Goal: Information Seeking & Learning: Learn about a topic

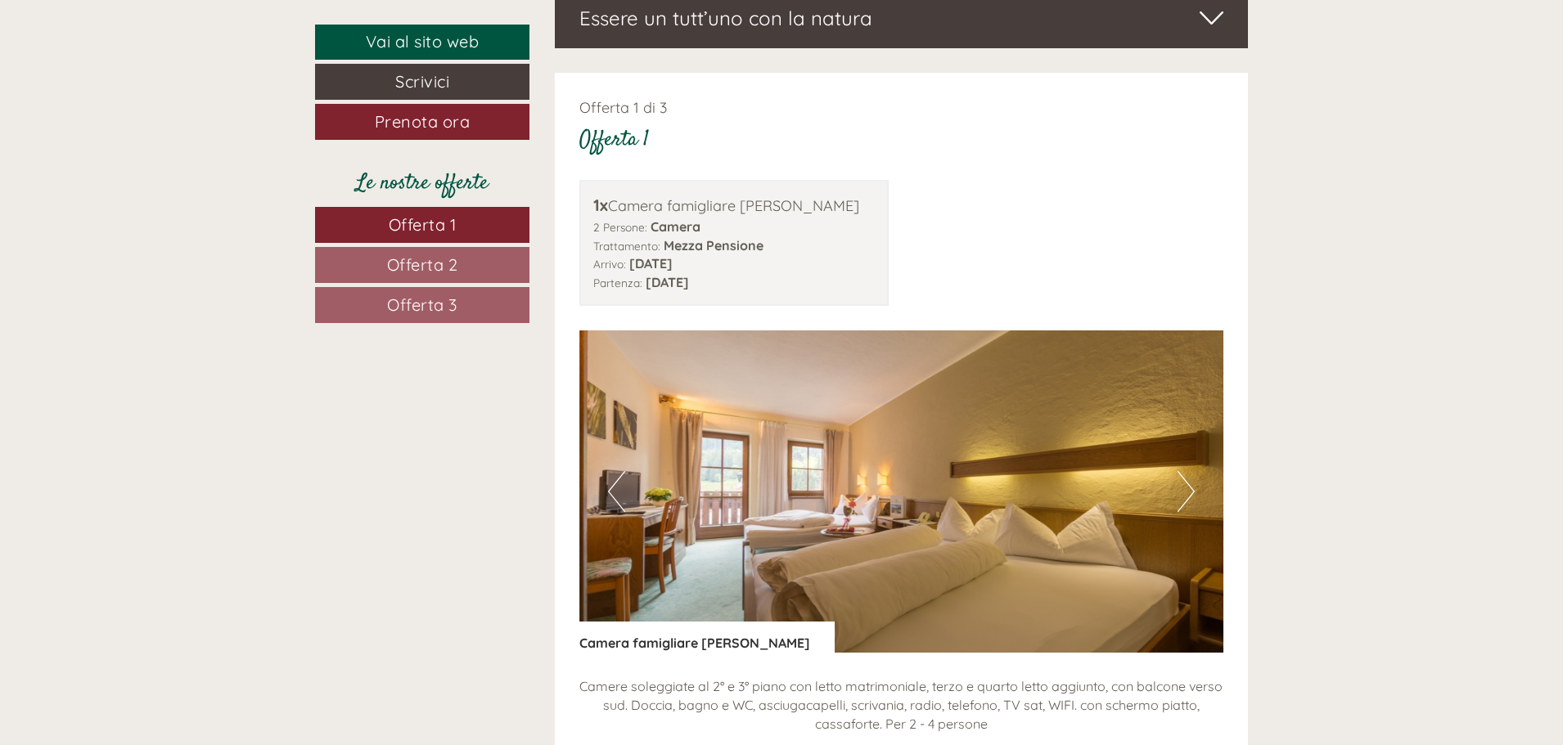
scroll to position [1309, 0]
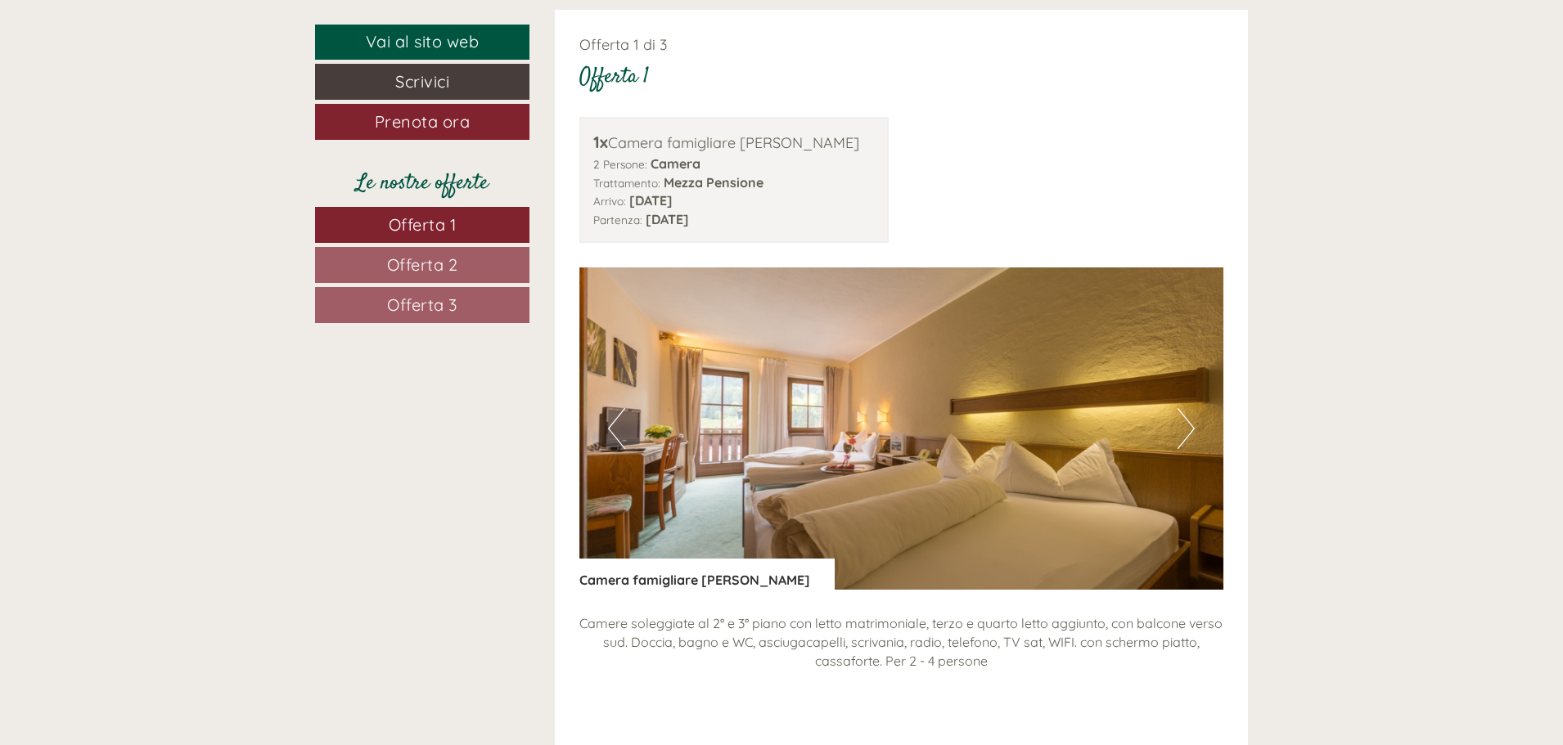
click at [1181, 431] on button "Next" at bounding box center [1185, 428] width 17 height 41
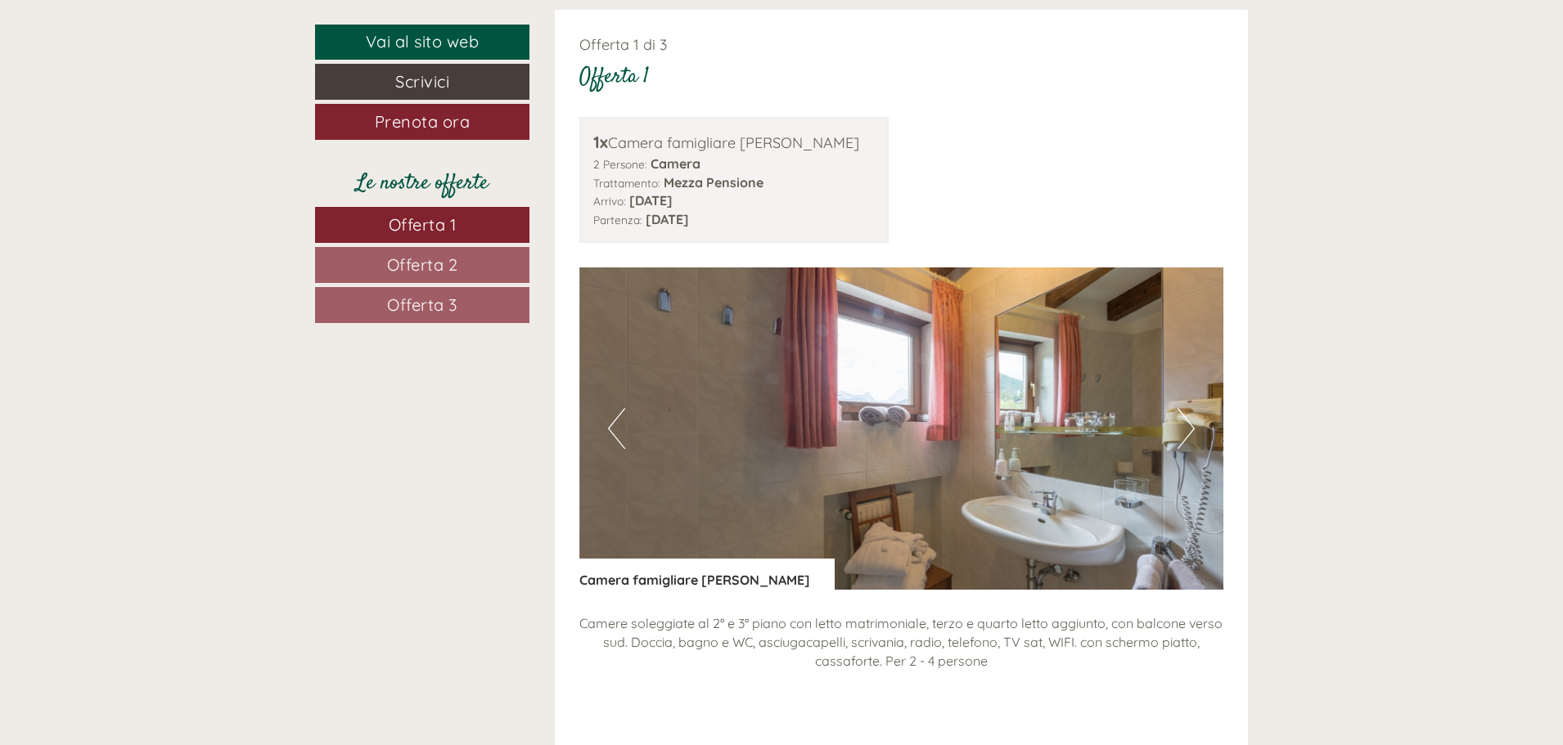
click at [1182, 431] on button "Next" at bounding box center [1185, 428] width 17 height 41
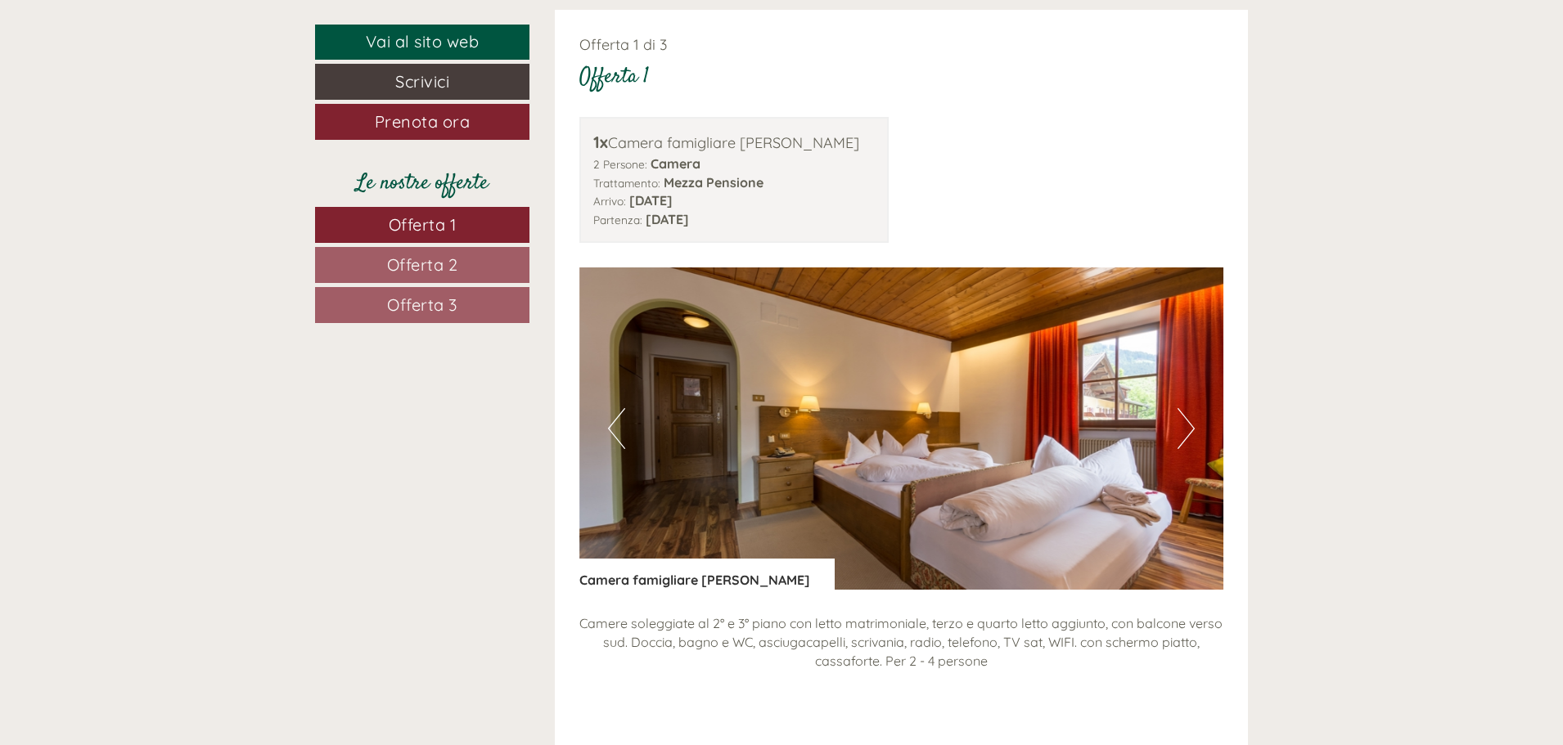
click at [1183, 431] on button "Next" at bounding box center [1185, 428] width 17 height 41
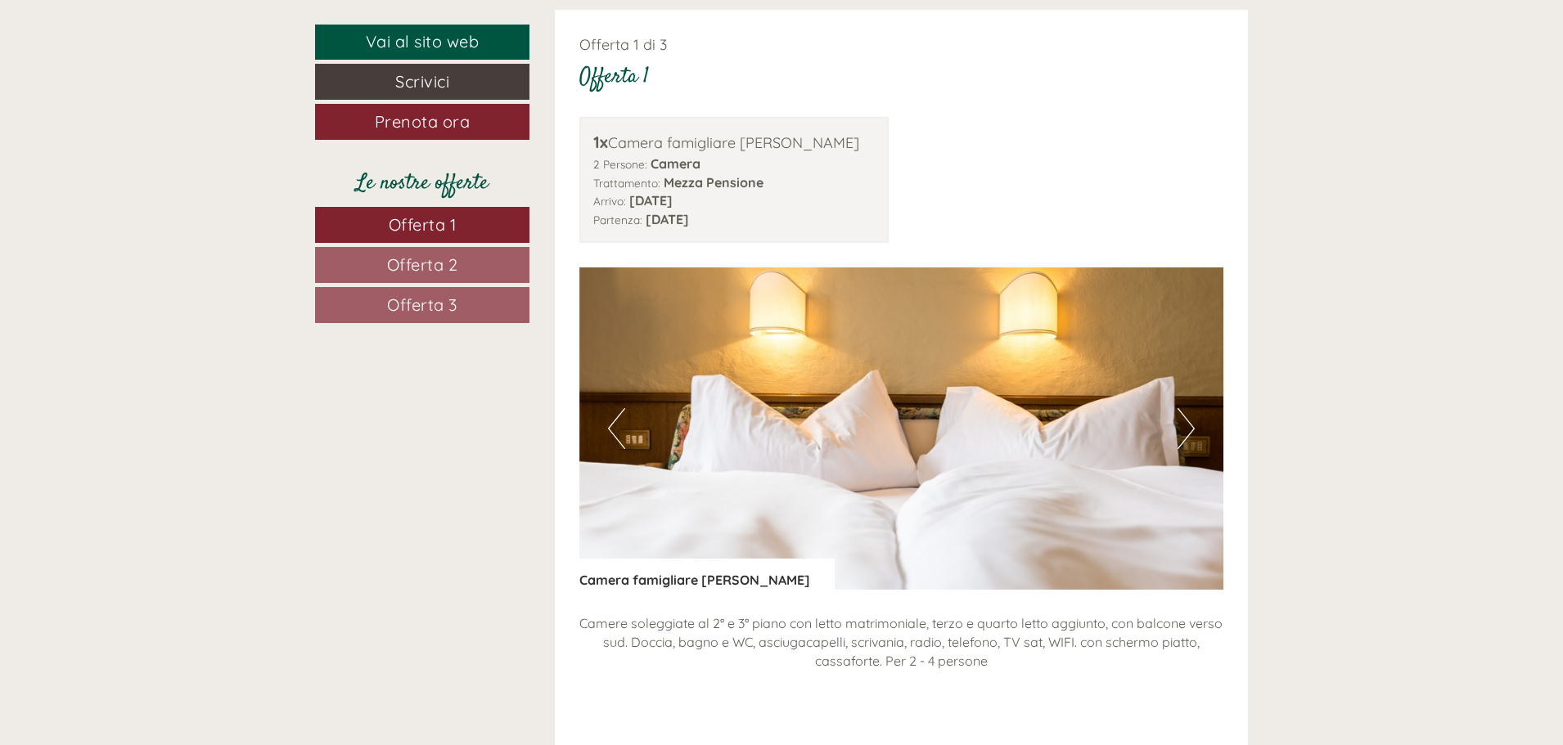
click at [1183, 431] on button "Next" at bounding box center [1185, 428] width 17 height 41
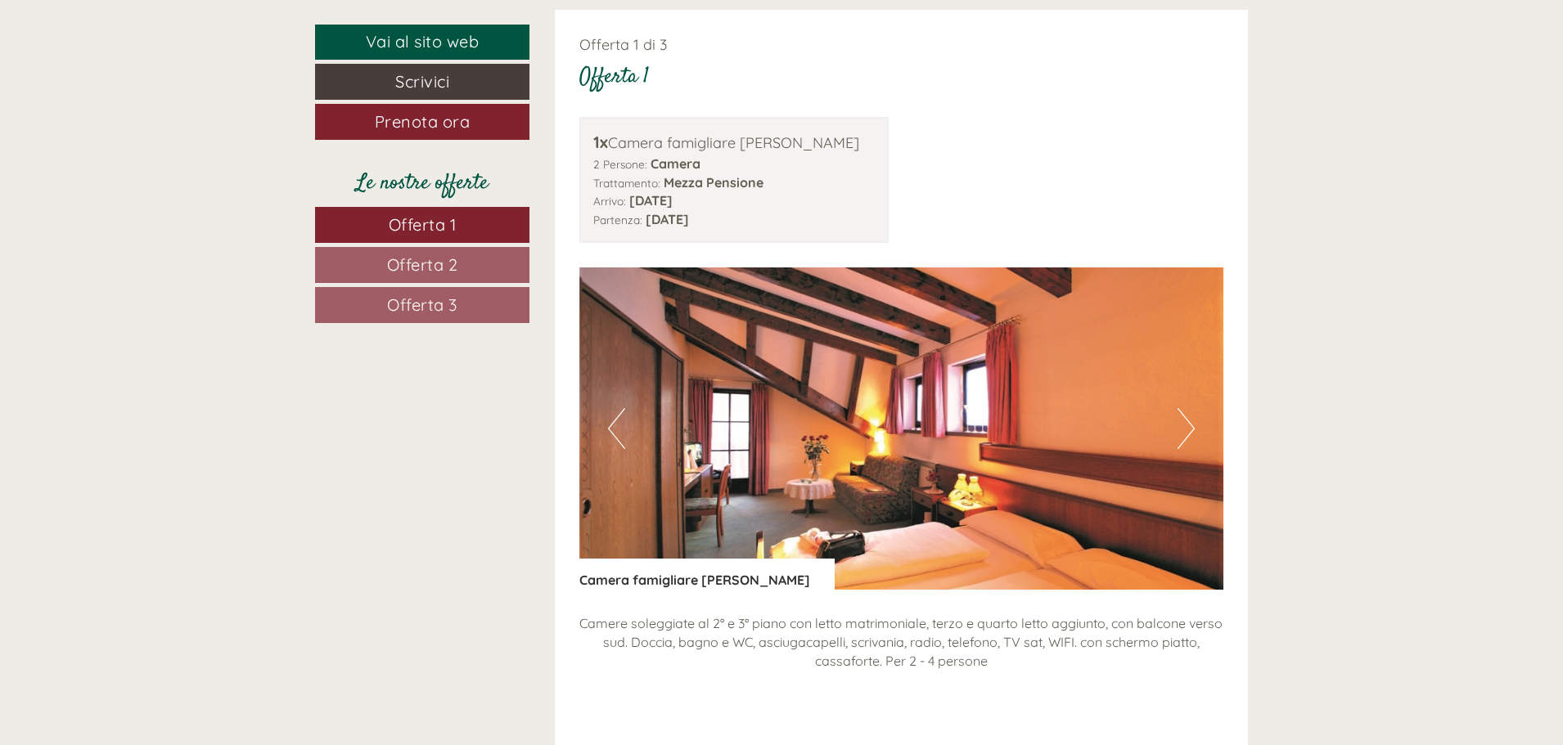
click at [1183, 431] on button "Next" at bounding box center [1185, 428] width 17 height 41
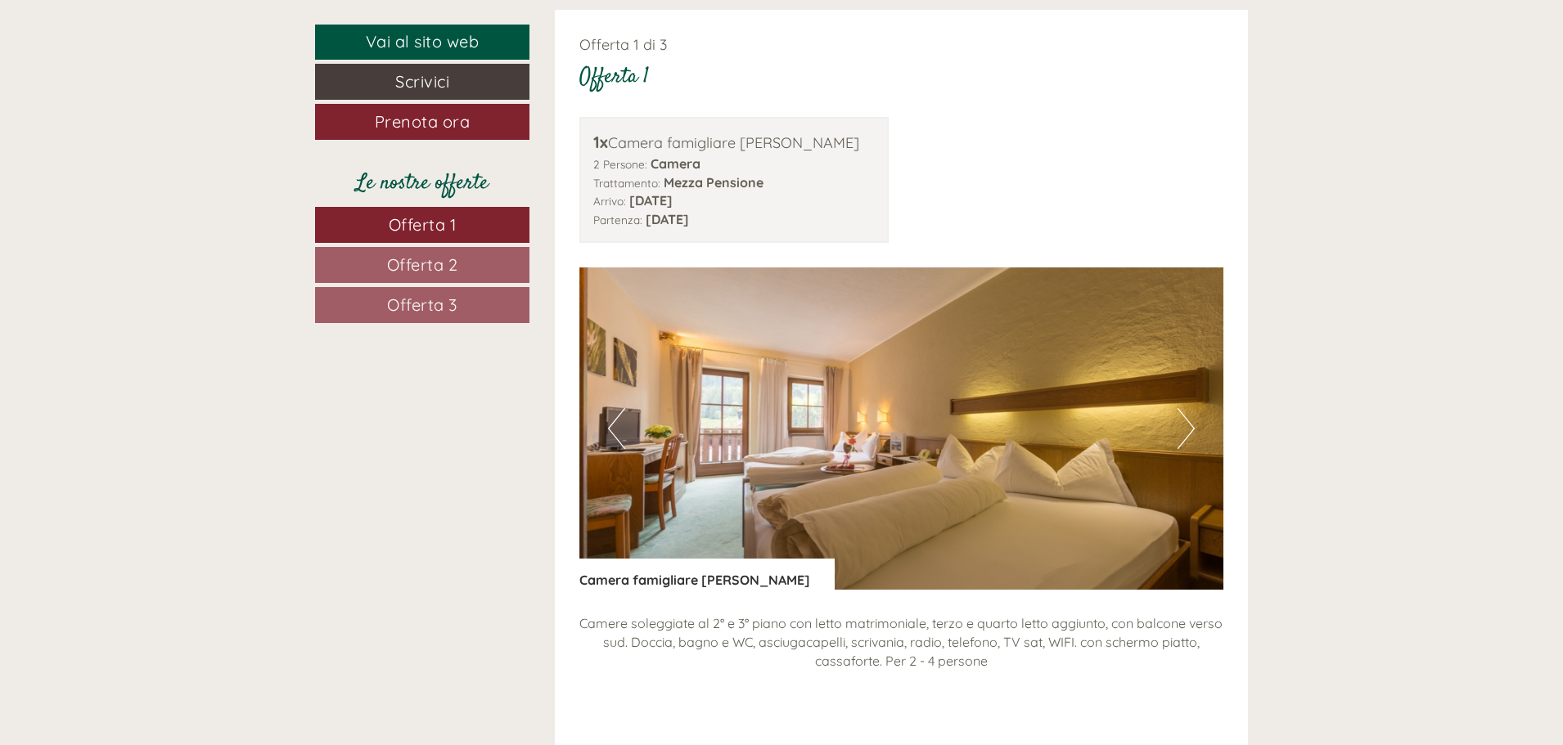
click at [1183, 431] on button "Next" at bounding box center [1185, 428] width 17 height 41
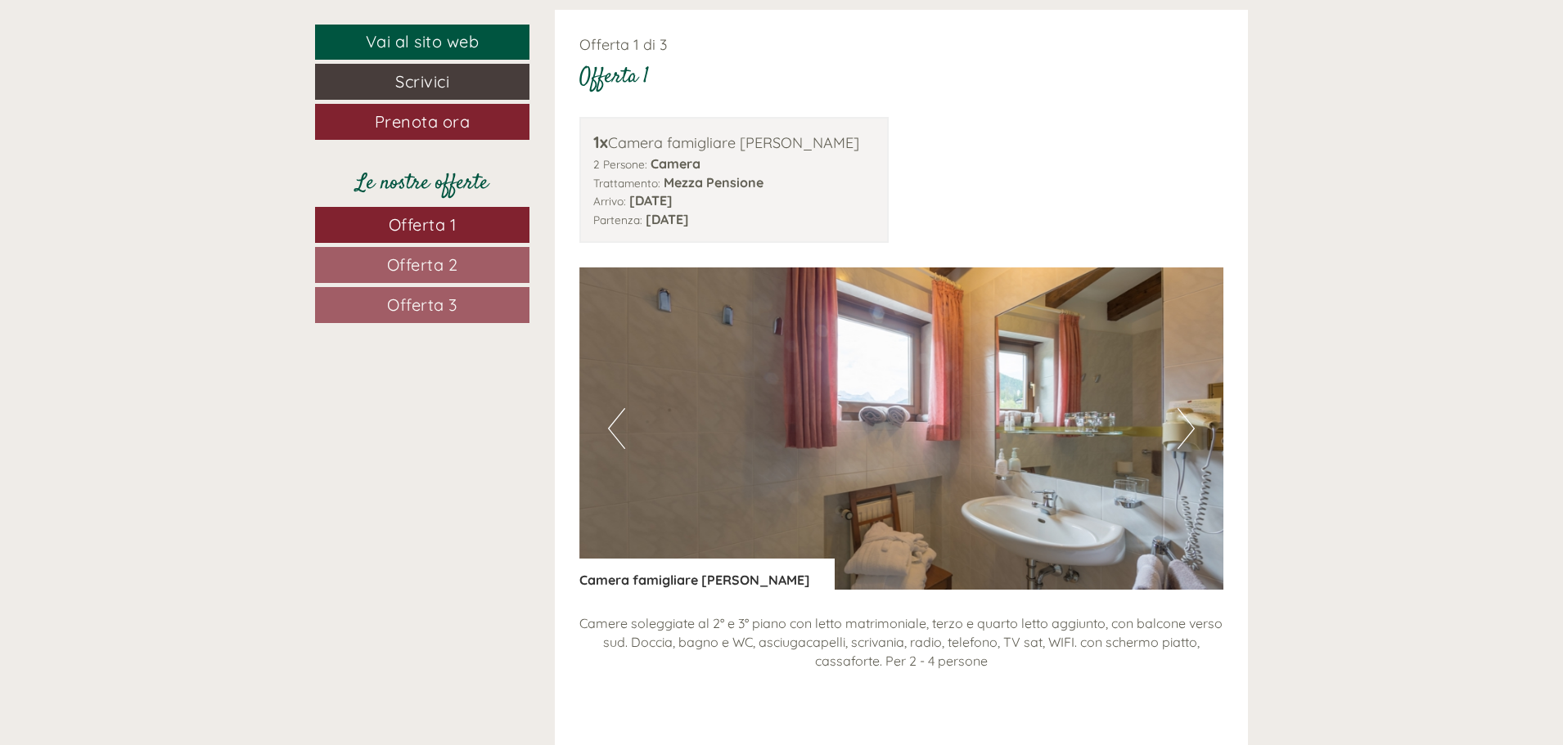
click at [1183, 431] on button "Next" at bounding box center [1185, 428] width 17 height 41
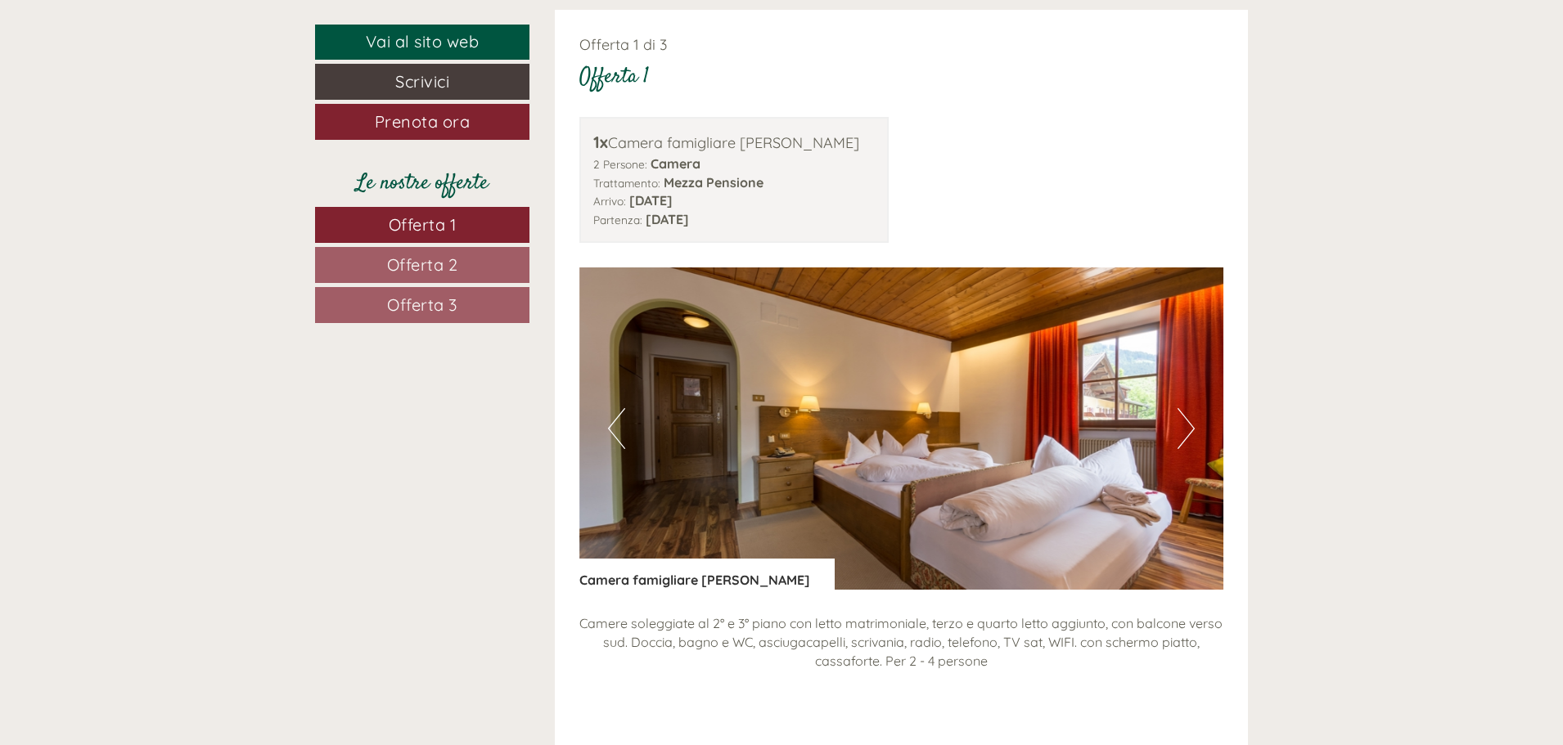
click at [1183, 431] on button "Next" at bounding box center [1185, 428] width 17 height 41
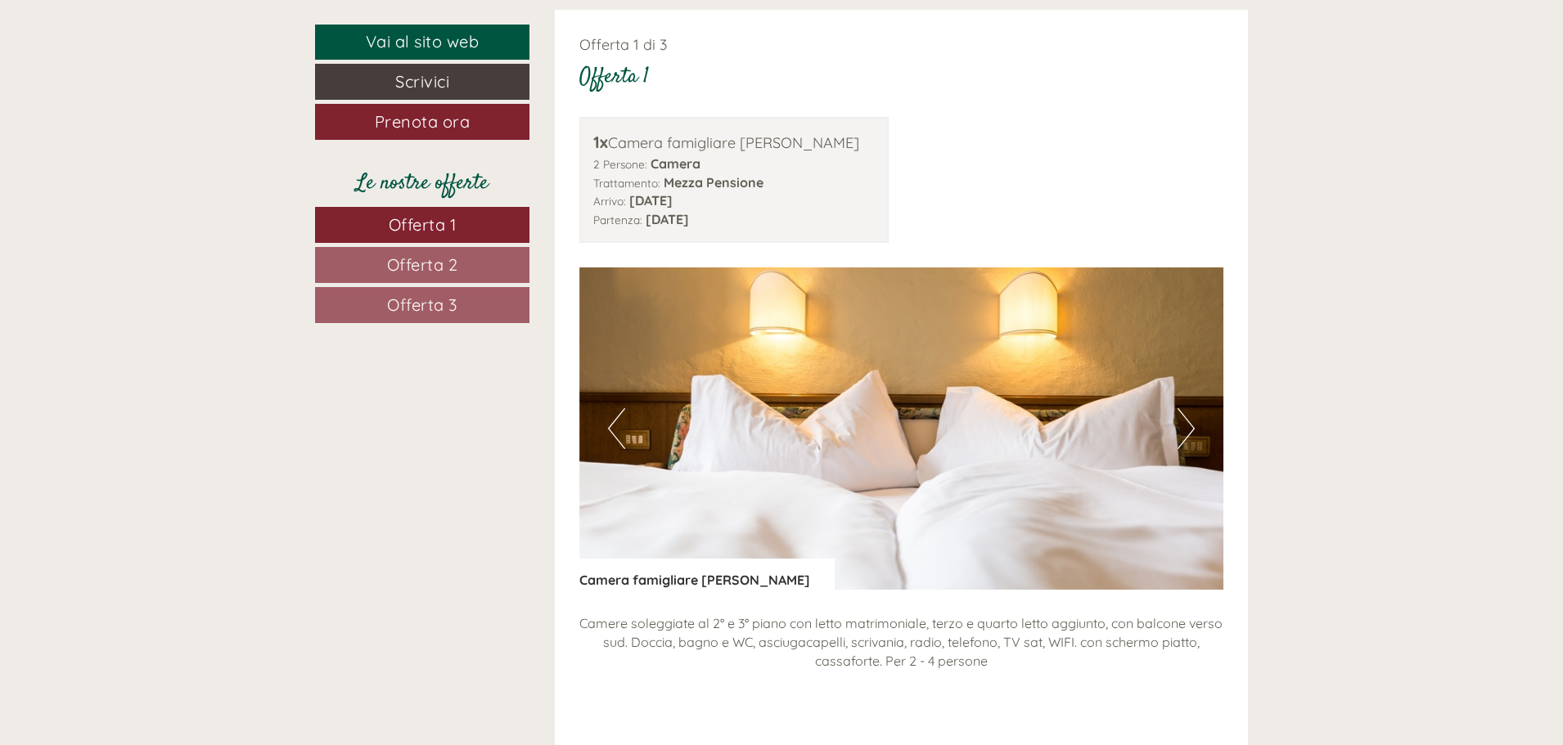
click at [1184, 431] on button "Next" at bounding box center [1185, 428] width 17 height 41
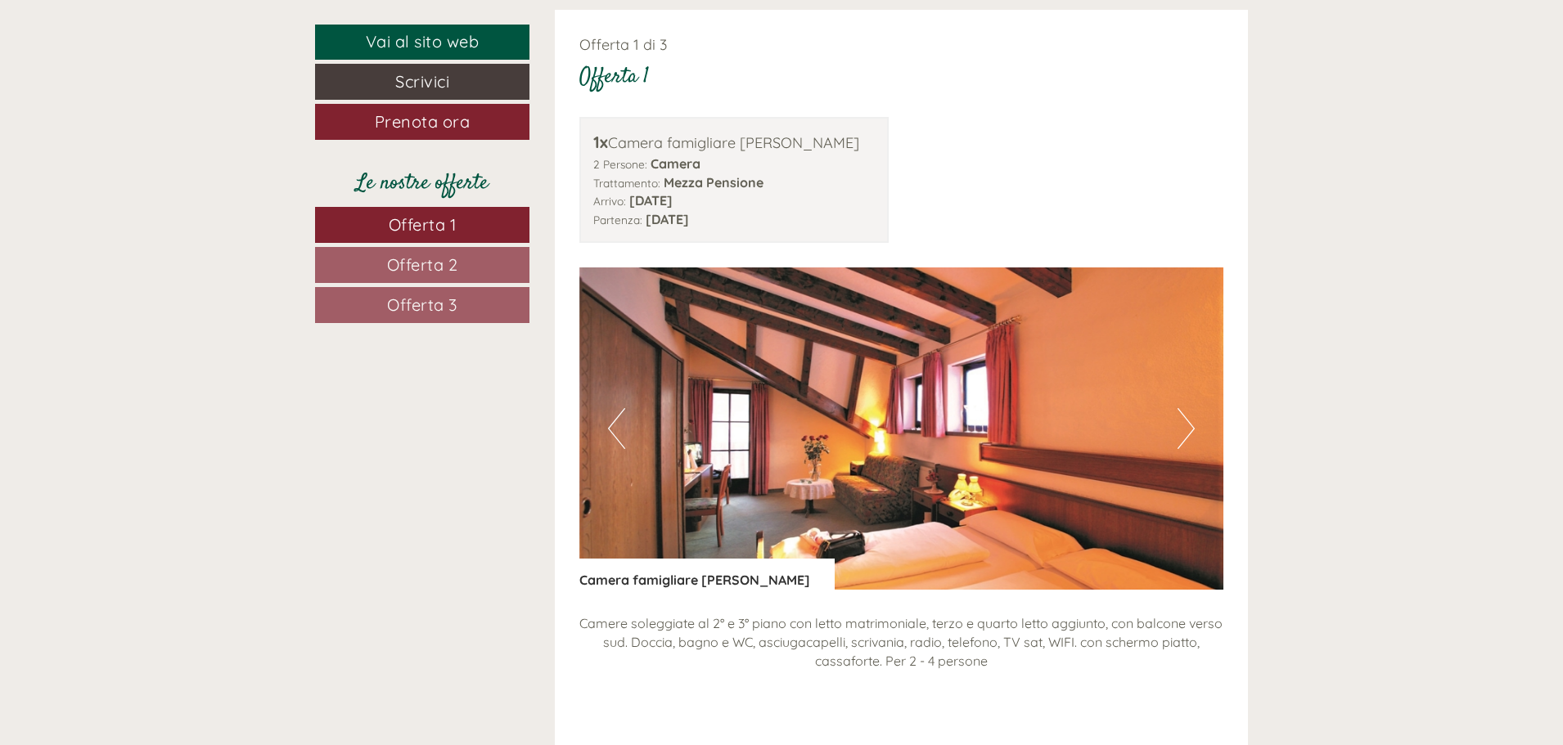
click at [1184, 431] on button "Next" at bounding box center [1185, 428] width 17 height 41
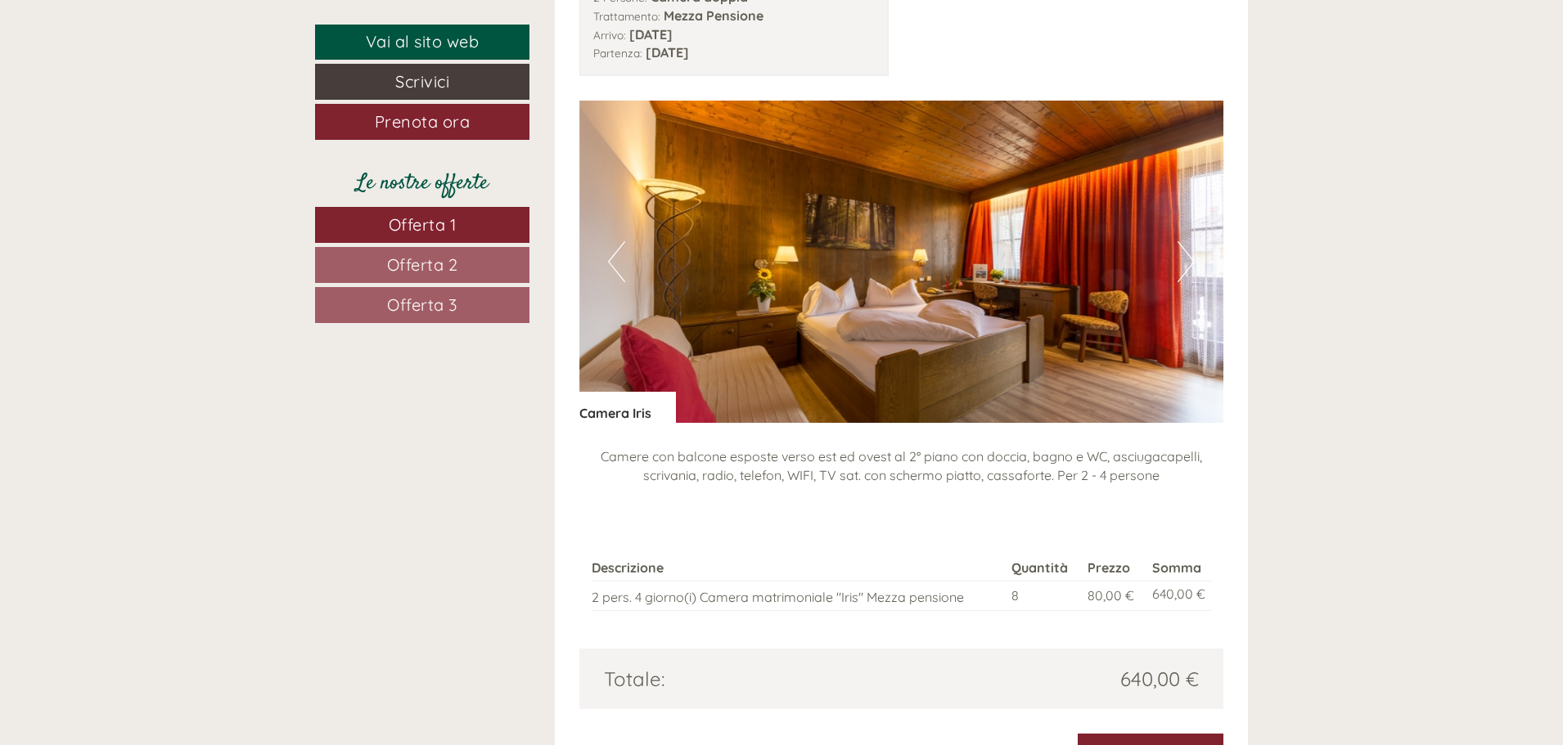
scroll to position [2455, 0]
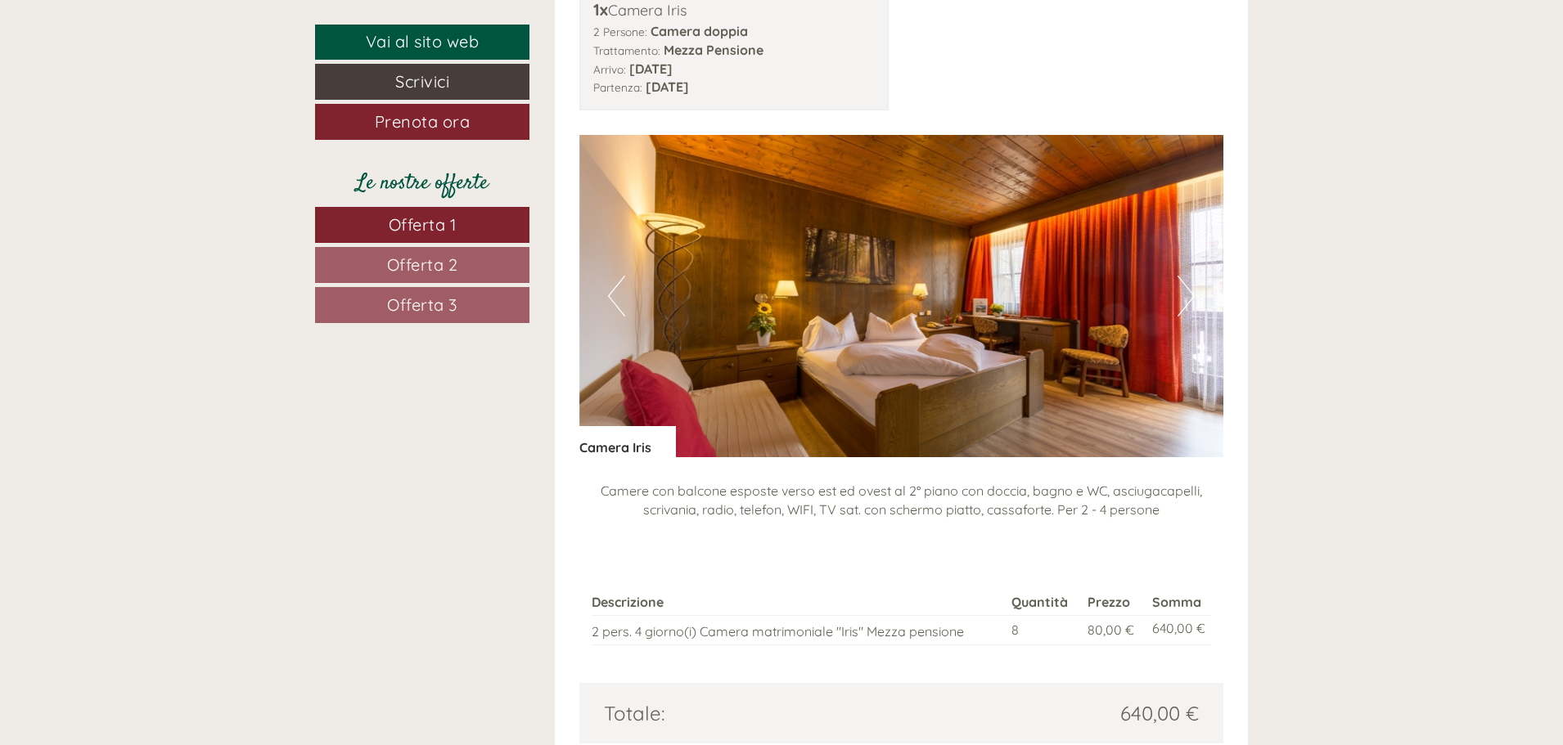
click at [1179, 278] on button "Next" at bounding box center [1185, 296] width 17 height 41
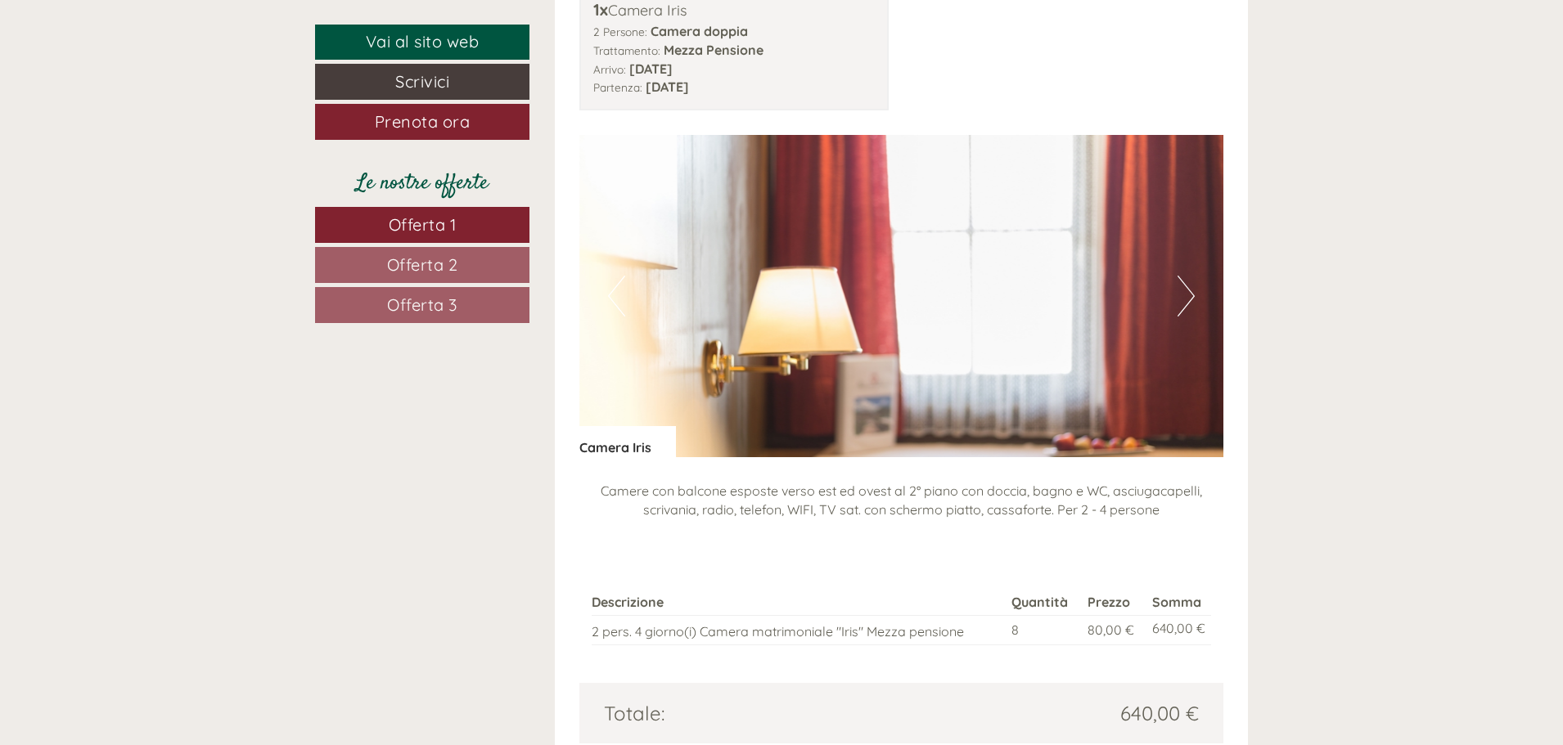
click at [1177, 278] on img at bounding box center [901, 296] width 645 height 322
click at [1187, 277] on button "Next" at bounding box center [1185, 296] width 17 height 41
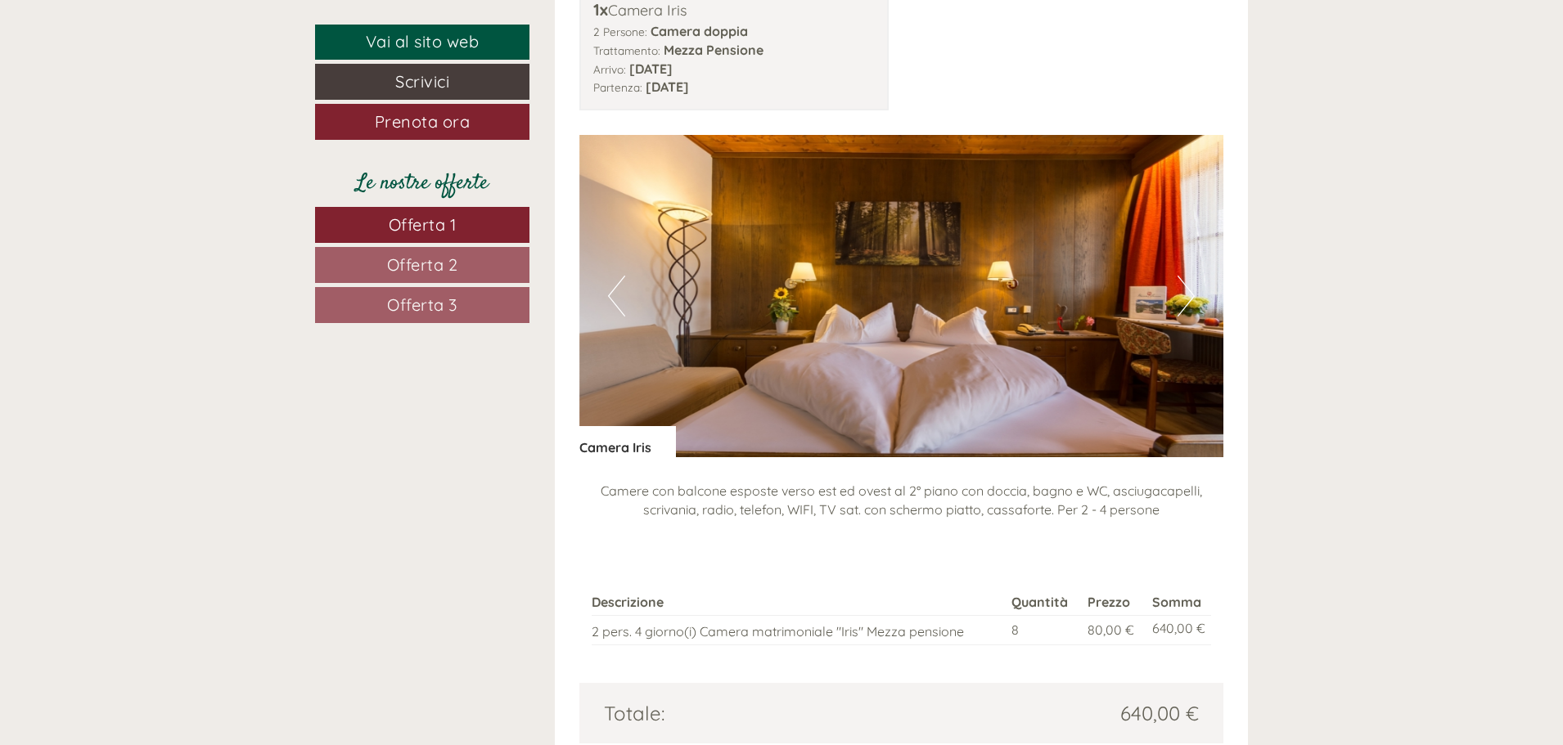
click at [1187, 277] on button "Next" at bounding box center [1185, 296] width 17 height 41
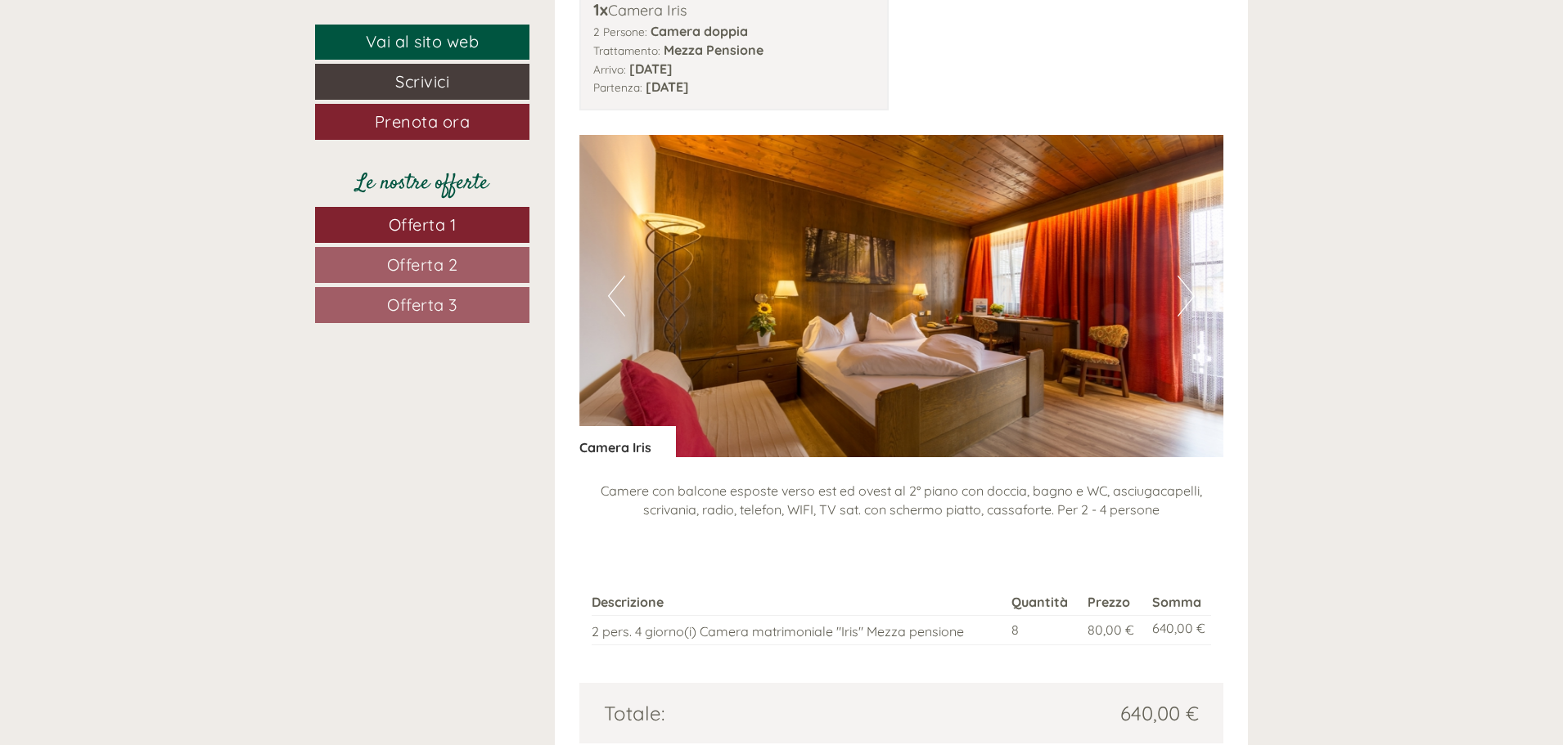
click at [1189, 281] on button "Next" at bounding box center [1185, 296] width 17 height 41
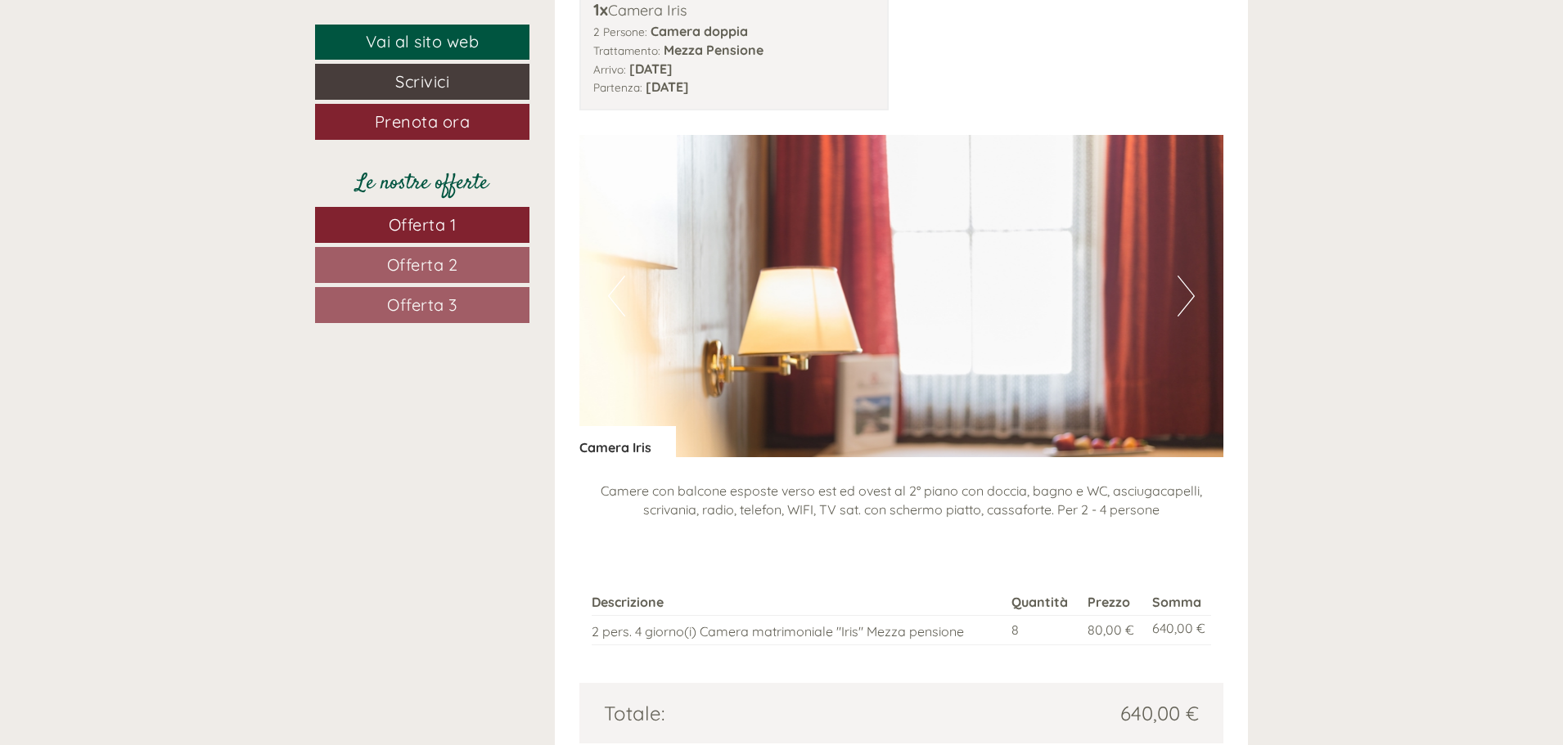
click at [1191, 280] on button "Next" at bounding box center [1185, 296] width 17 height 41
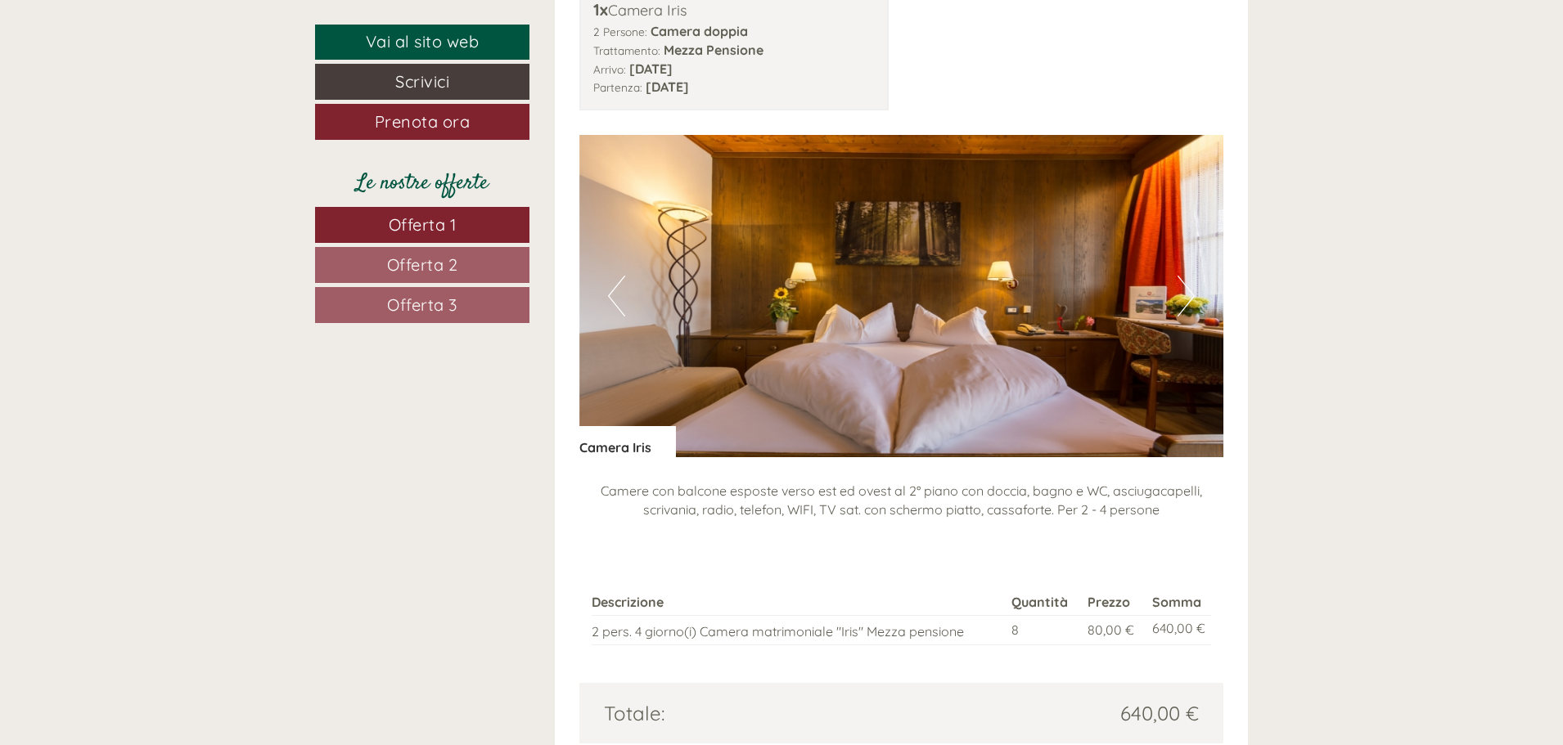
click at [1191, 278] on button "Next" at bounding box center [1185, 296] width 17 height 41
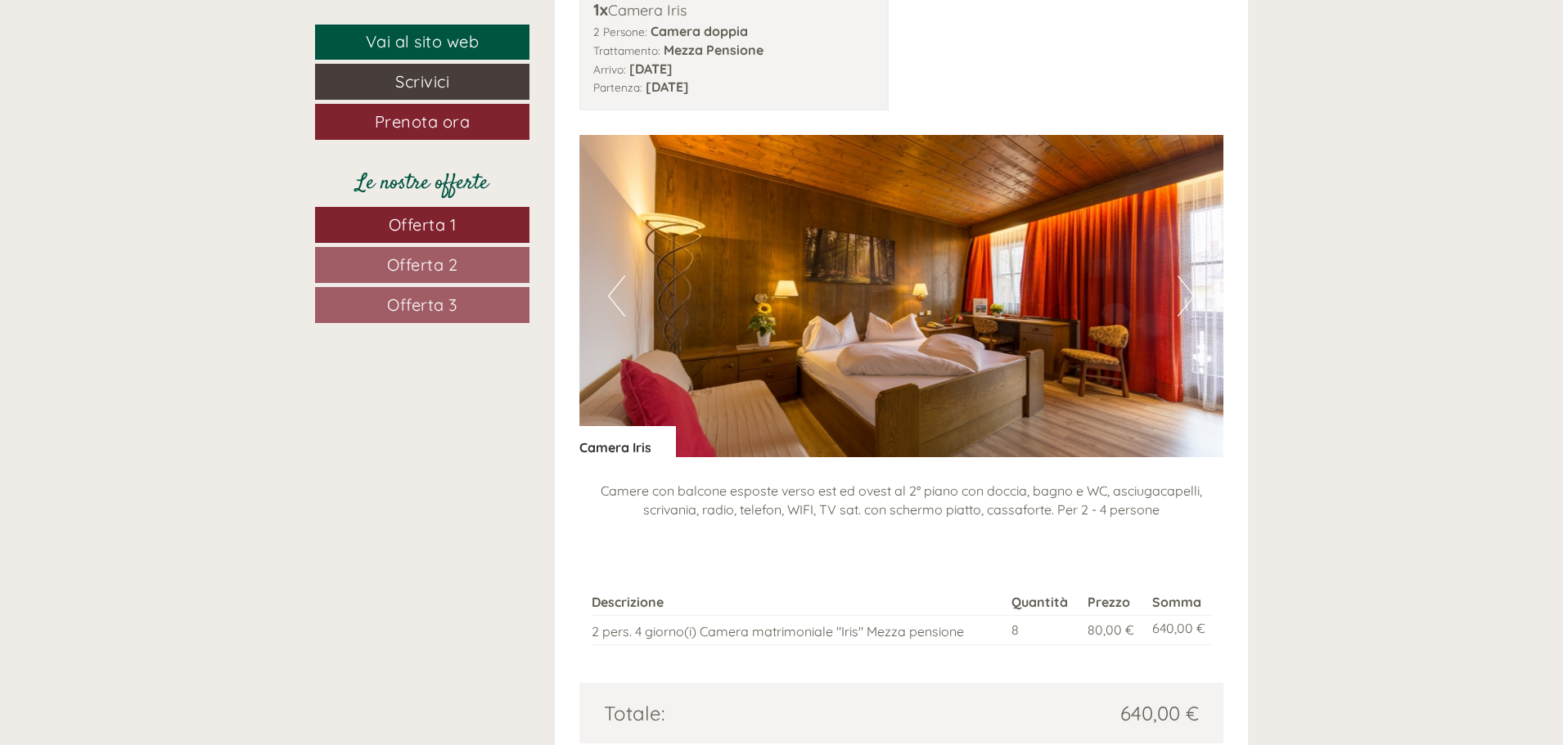
click at [1191, 278] on button "Next" at bounding box center [1185, 296] width 17 height 41
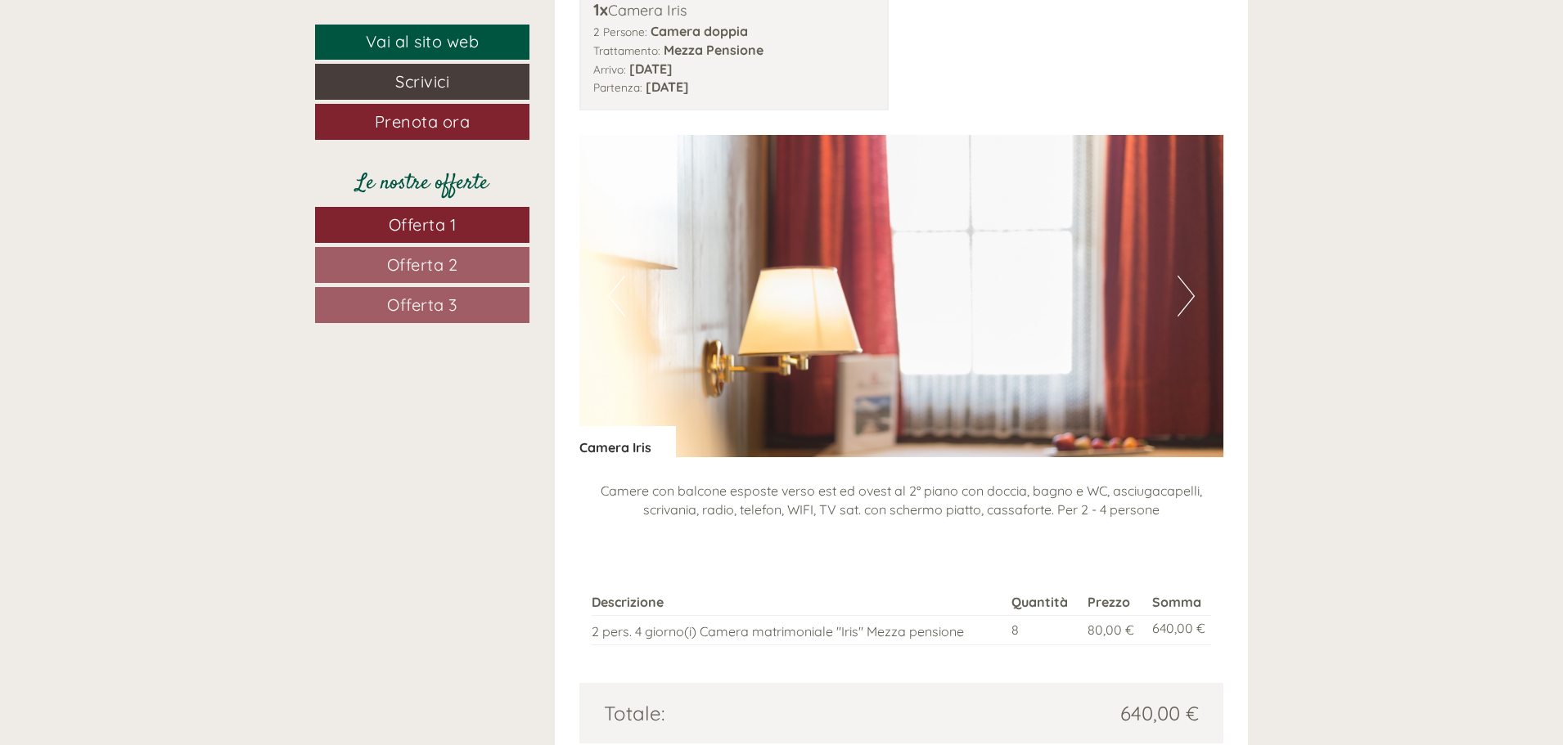
click at [1191, 278] on button "Next" at bounding box center [1185, 296] width 17 height 41
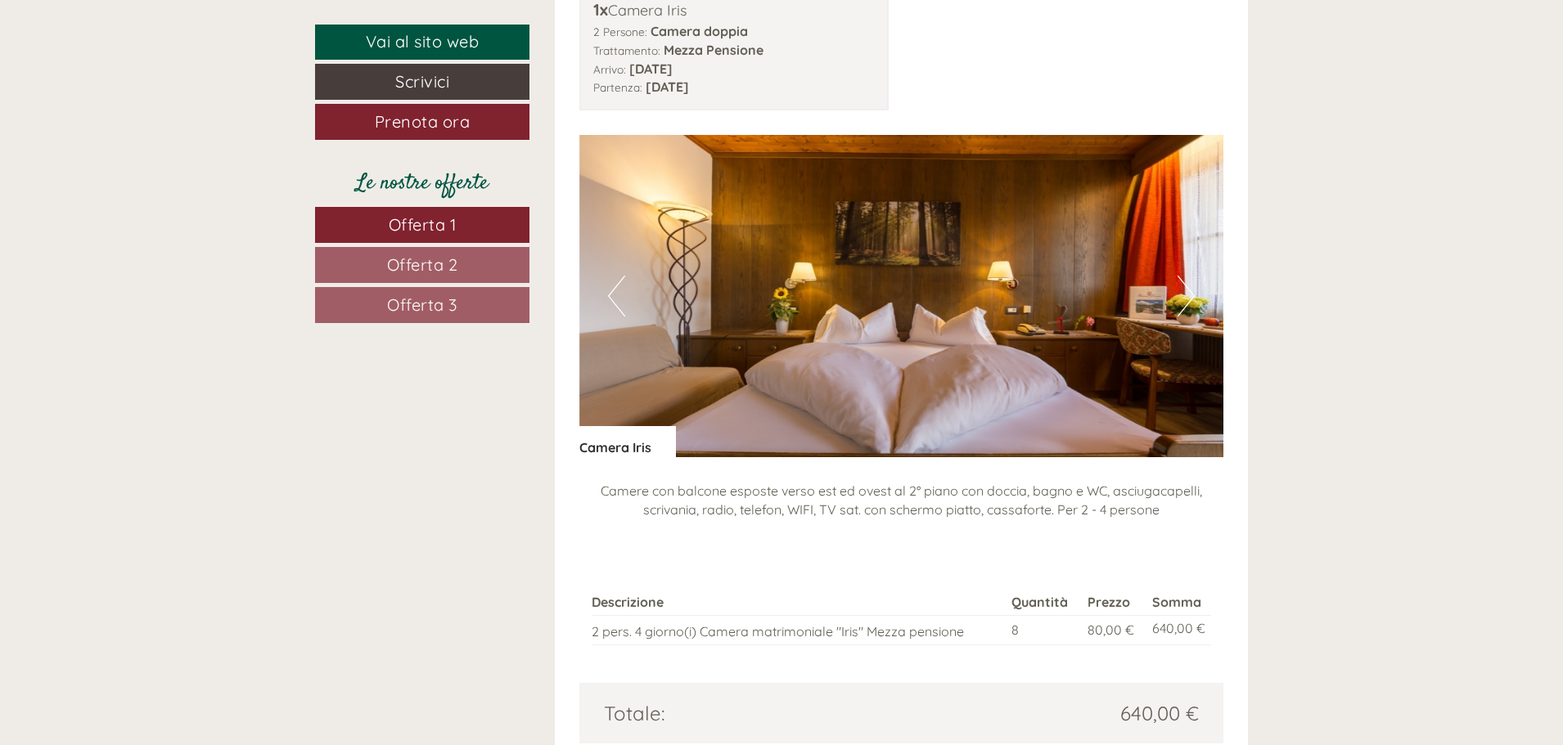
click at [1192, 277] on button "Next" at bounding box center [1185, 296] width 17 height 41
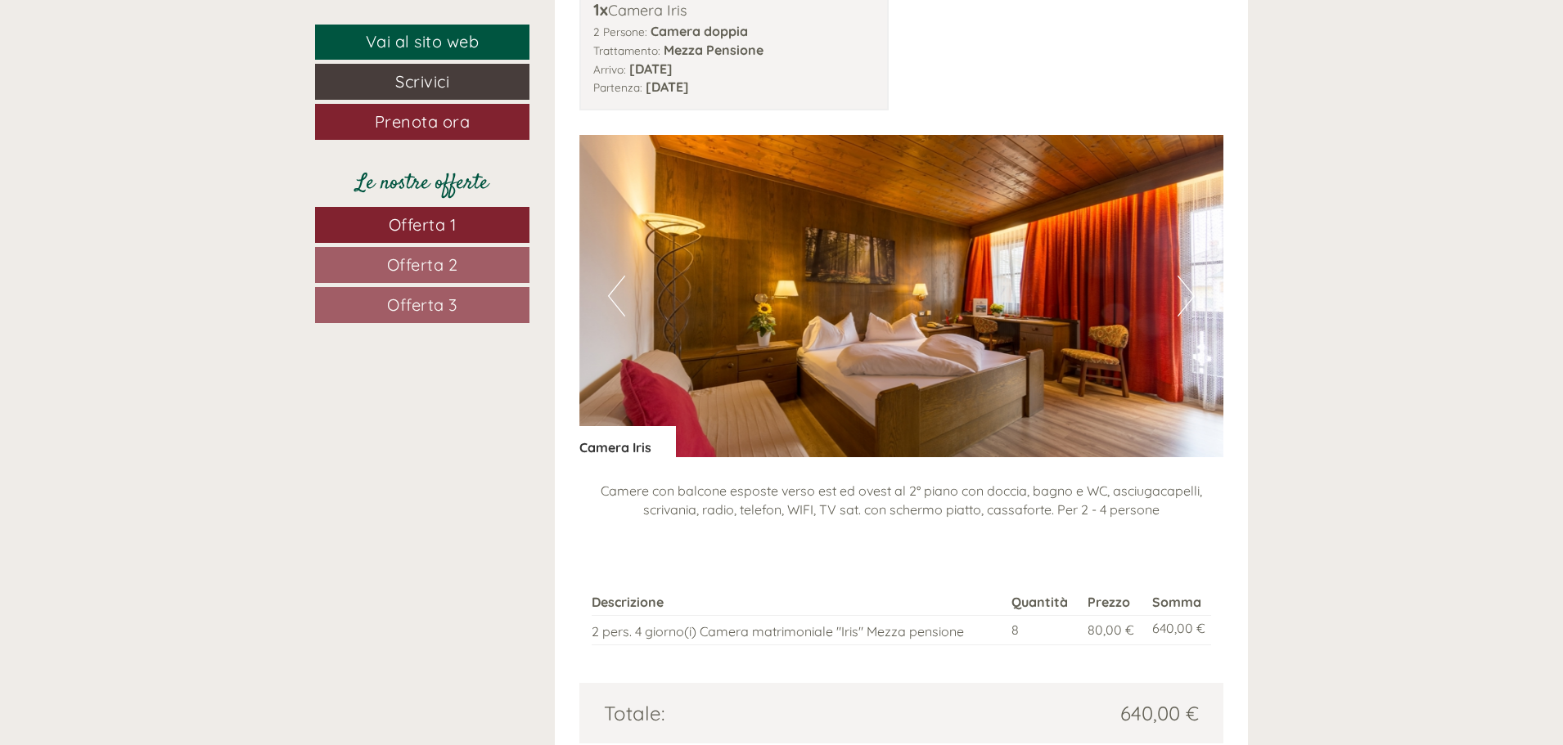
click at [1192, 277] on button "Next" at bounding box center [1185, 296] width 17 height 41
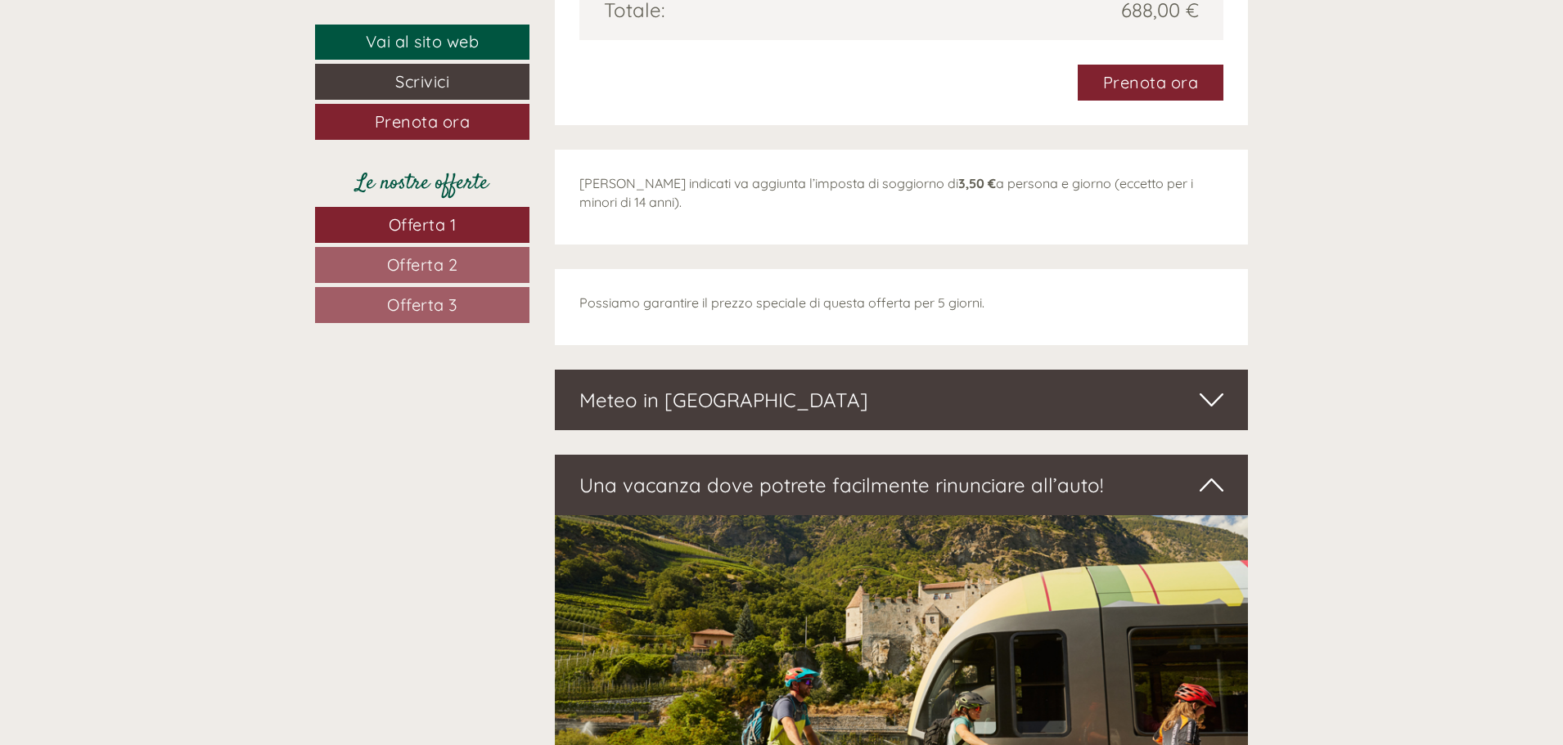
scroll to position [4173, 0]
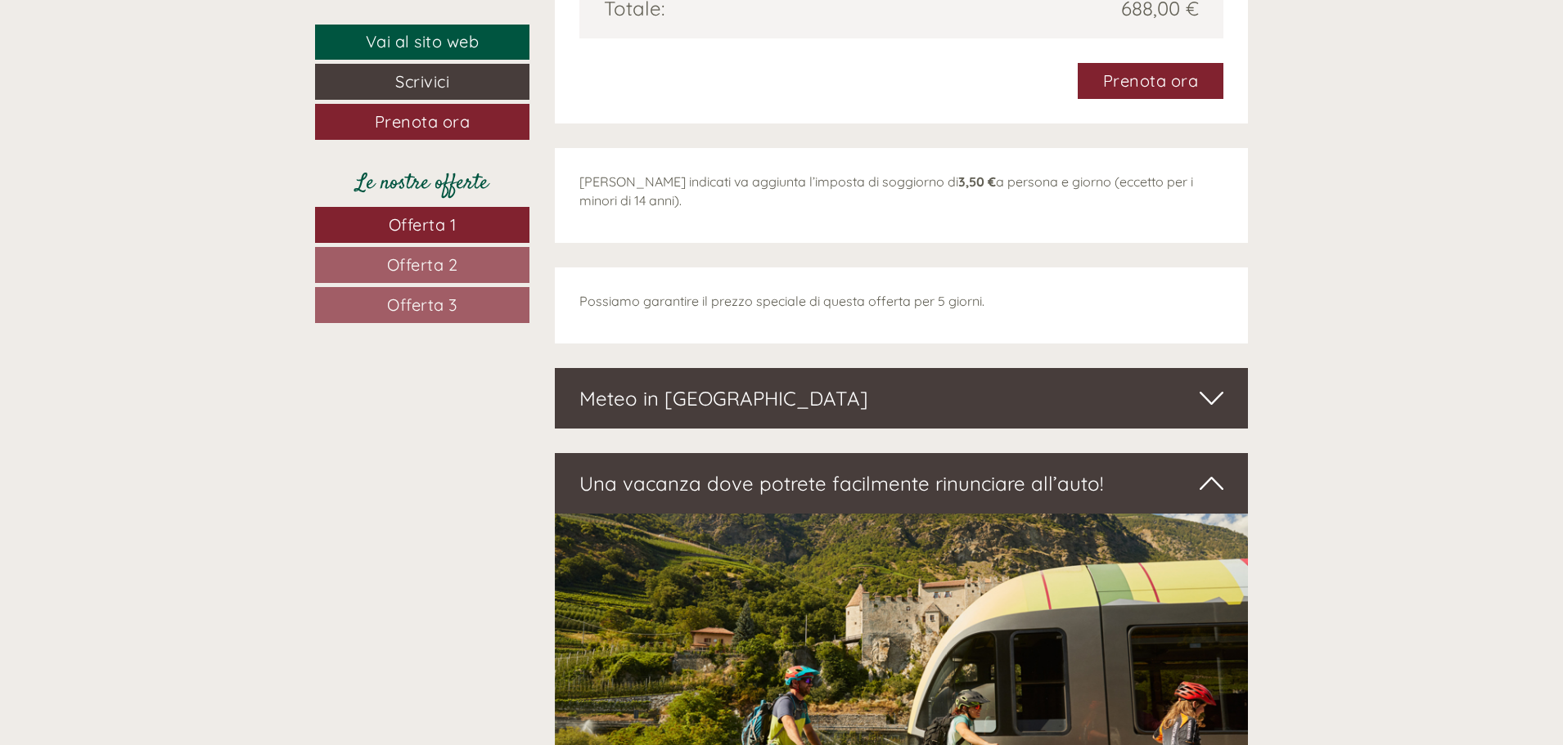
click at [470, 268] on link "Offerta 2" at bounding box center [422, 265] width 214 height 36
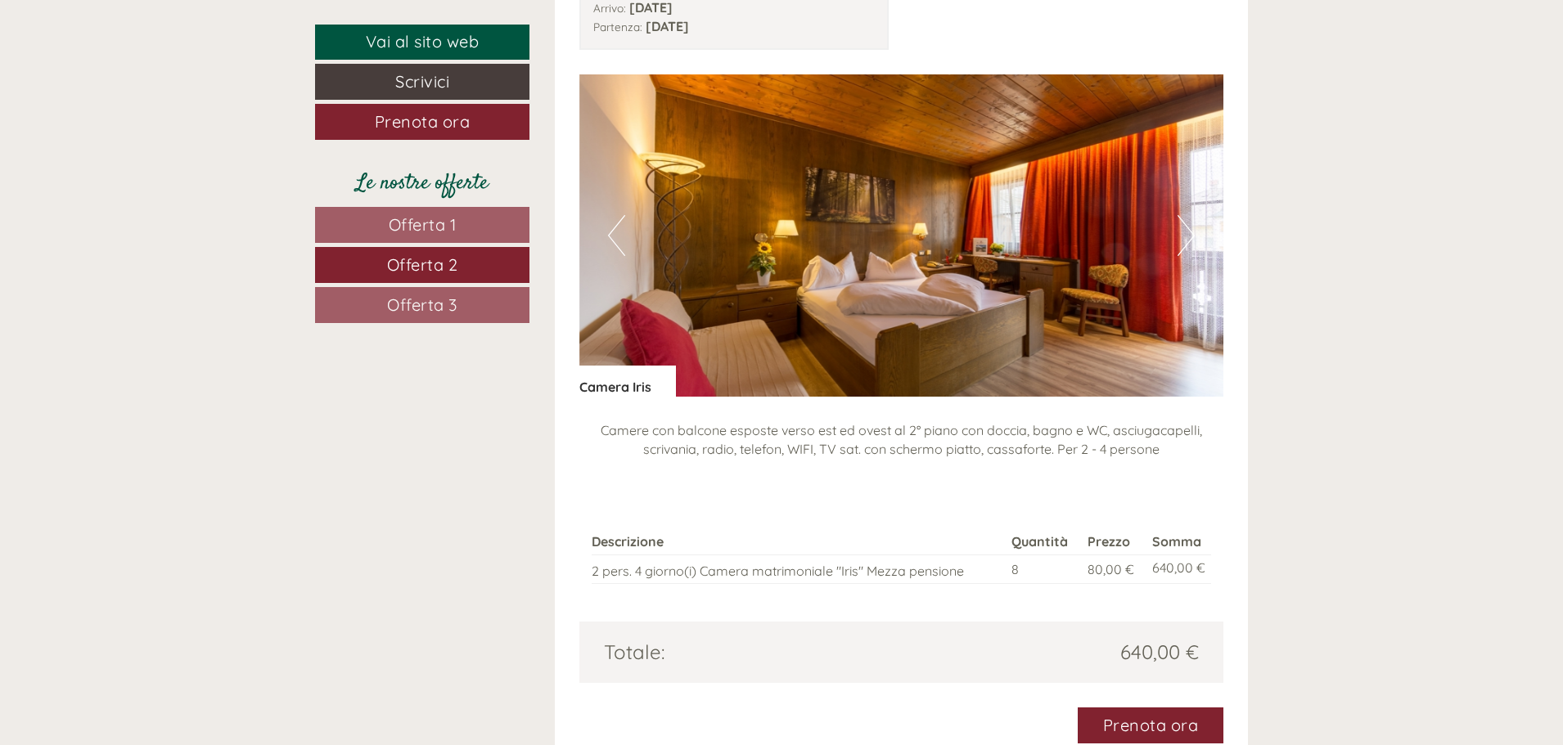
scroll to position [1483, 0]
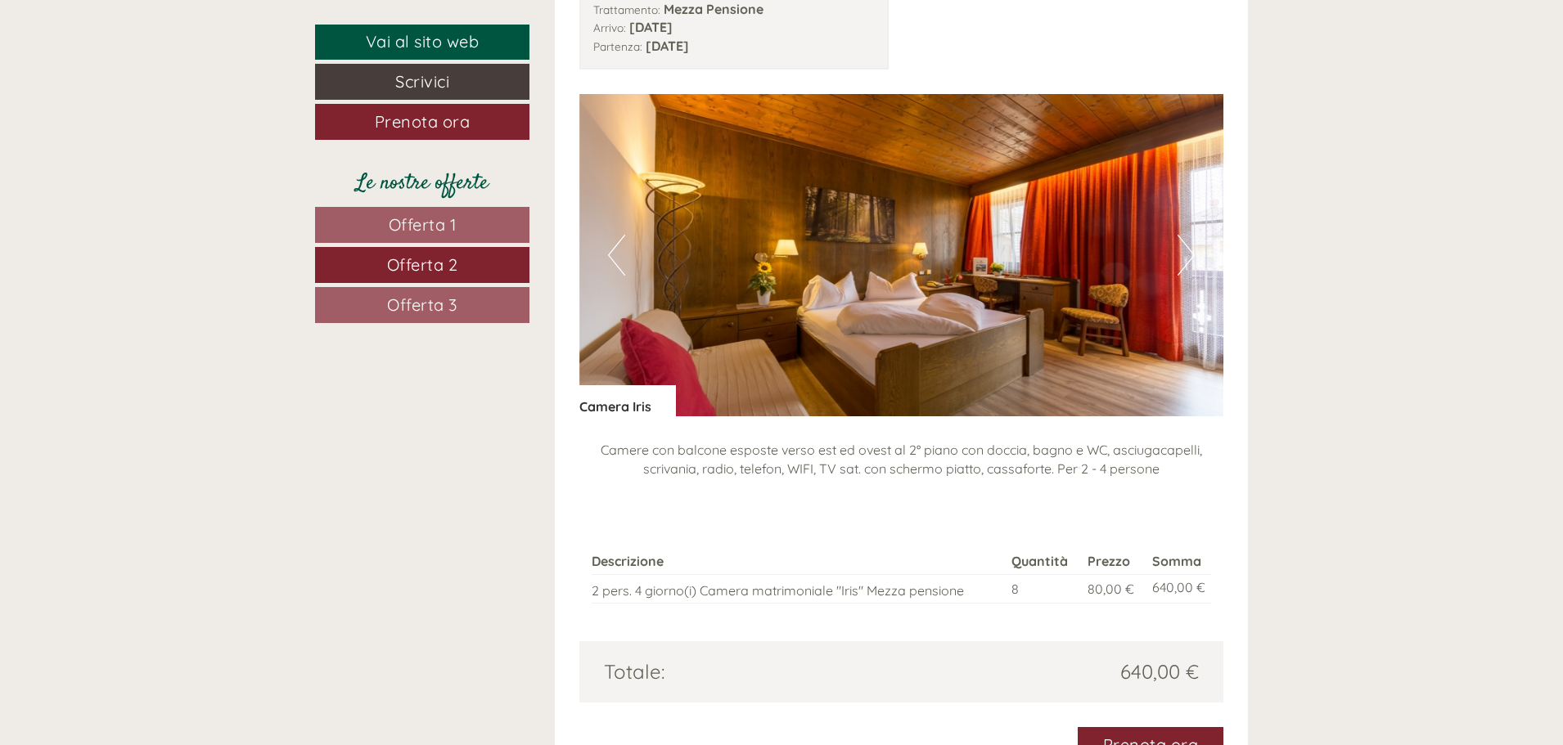
click at [1183, 255] on button "Next" at bounding box center [1185, 255] width 17 height 41
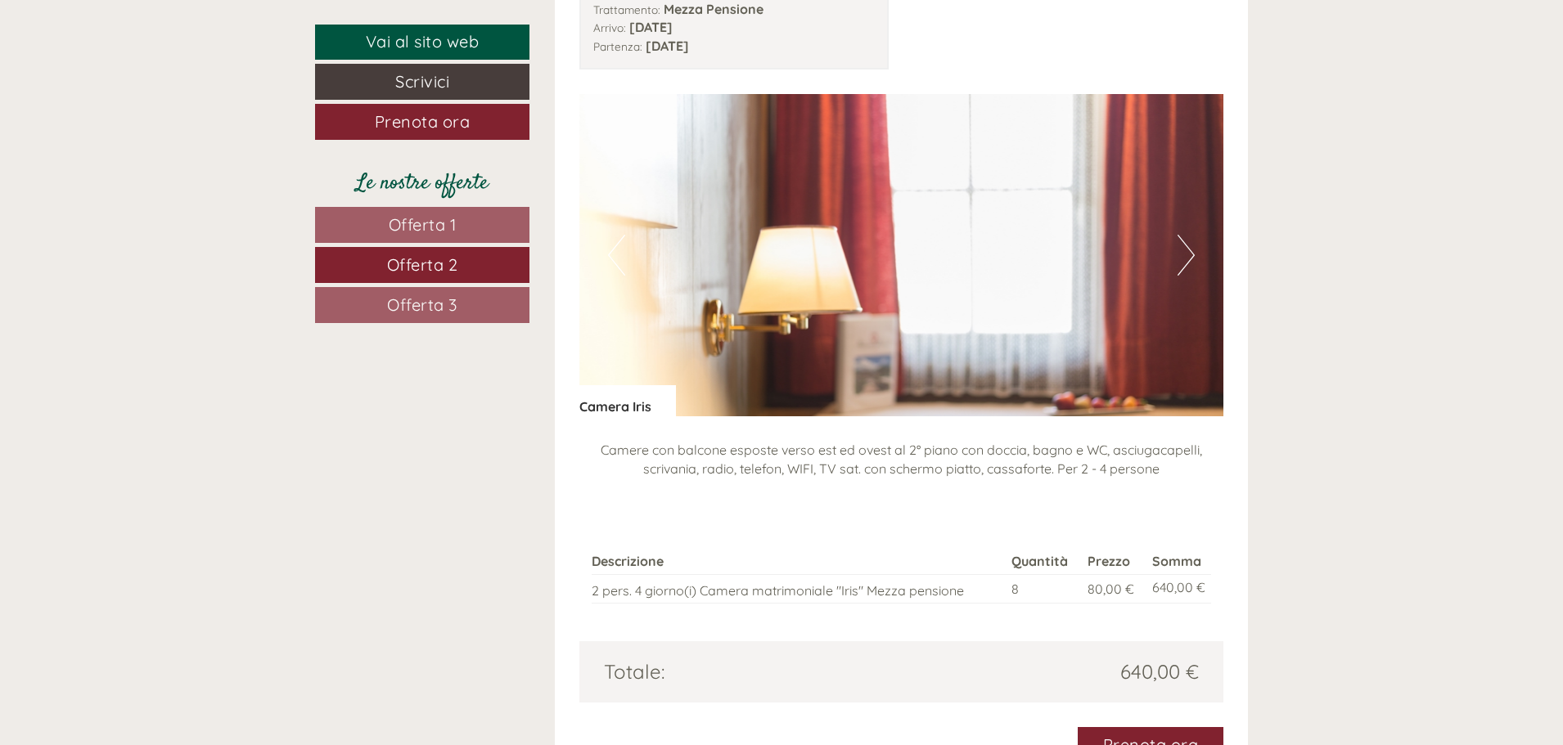
click at [1183, 255] on button "Next" at bounding box center [1185, 255] width 17 height 41
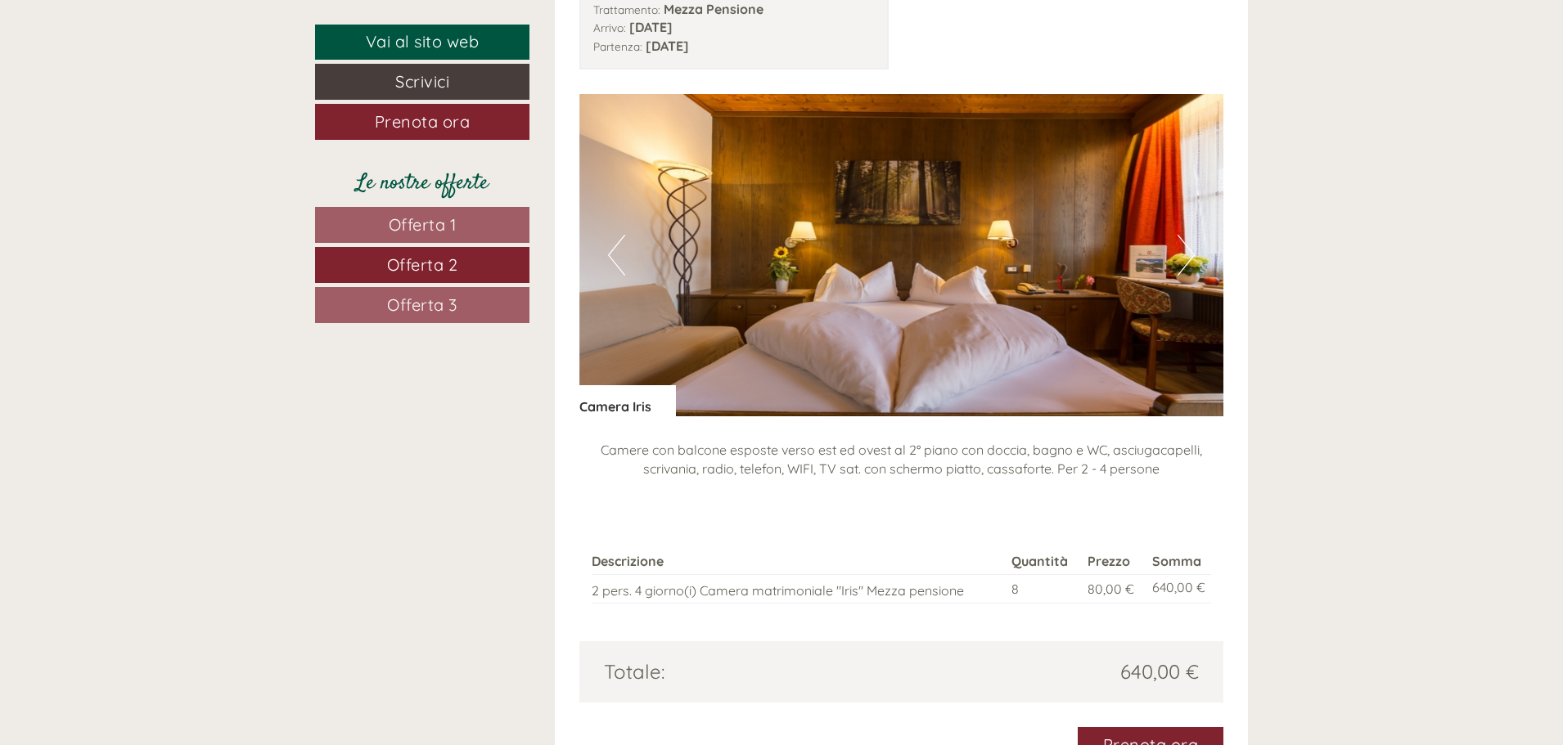
click at [1183, 255] on button "Next" at bounding box center [1185, 255] width 17 height 41
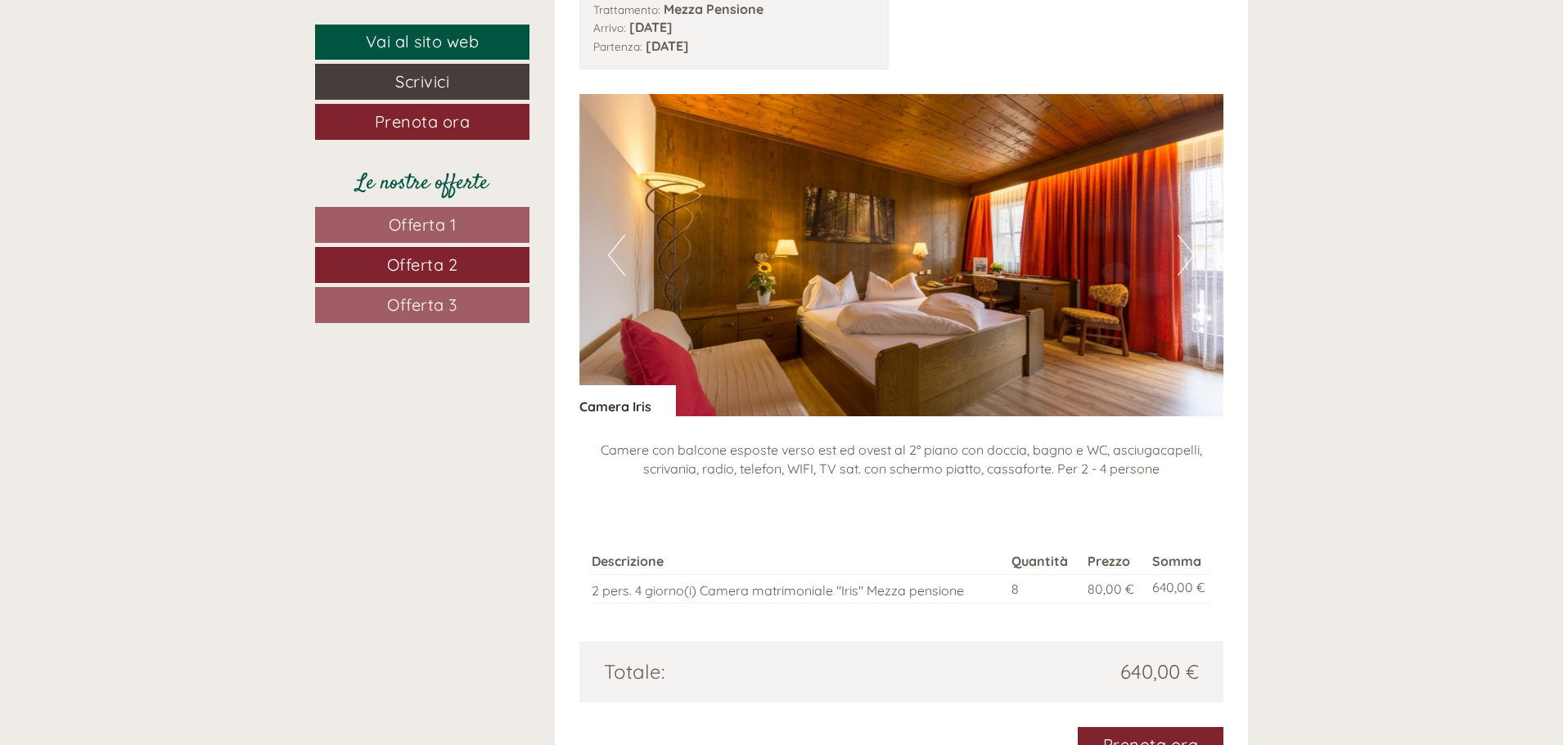
click at [1183, 255] on button "Next" at bounding box center [1185, 255] width 17 height 41
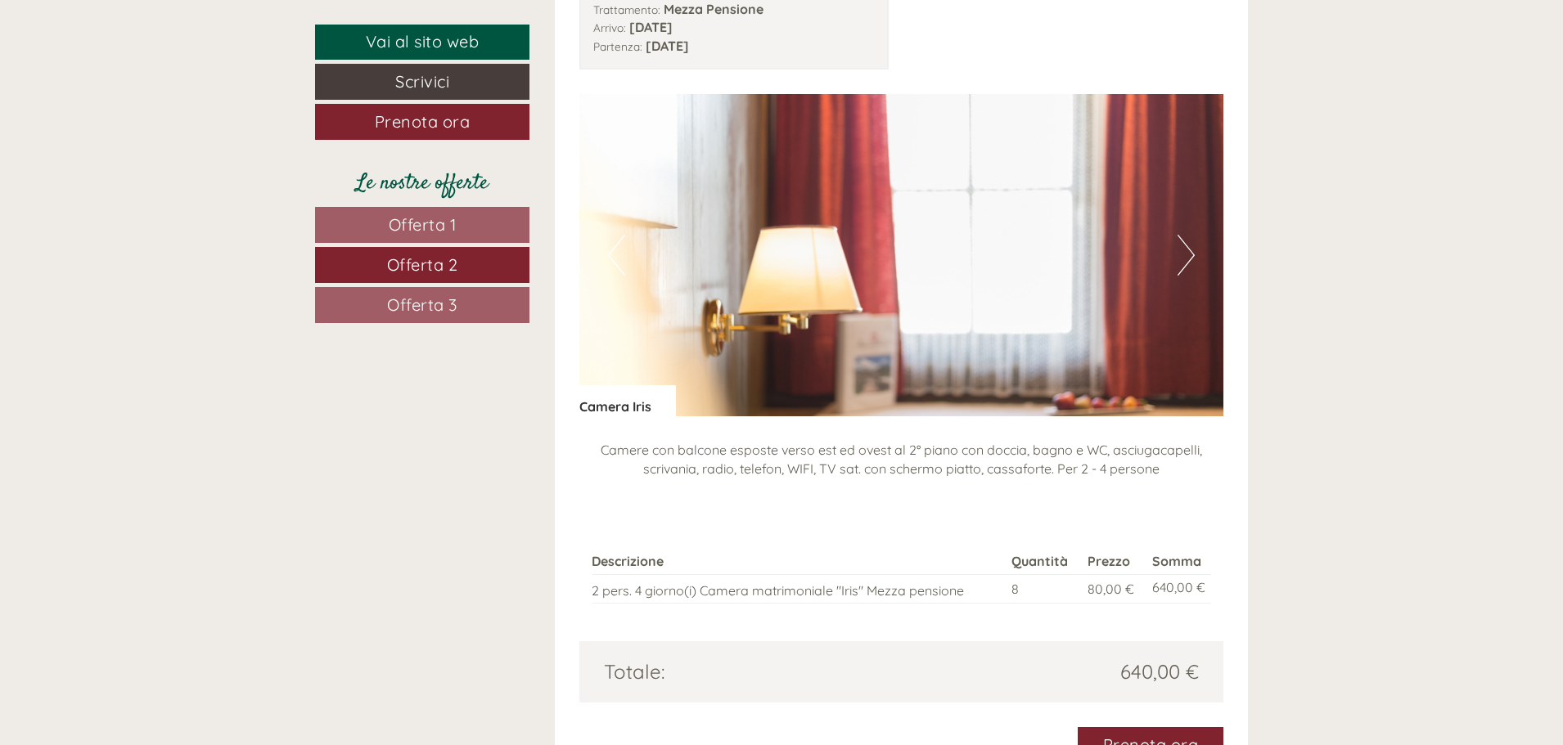
click at [1185, 254] on button "Next" at bounding box center [1185, 255] width 17 height 41
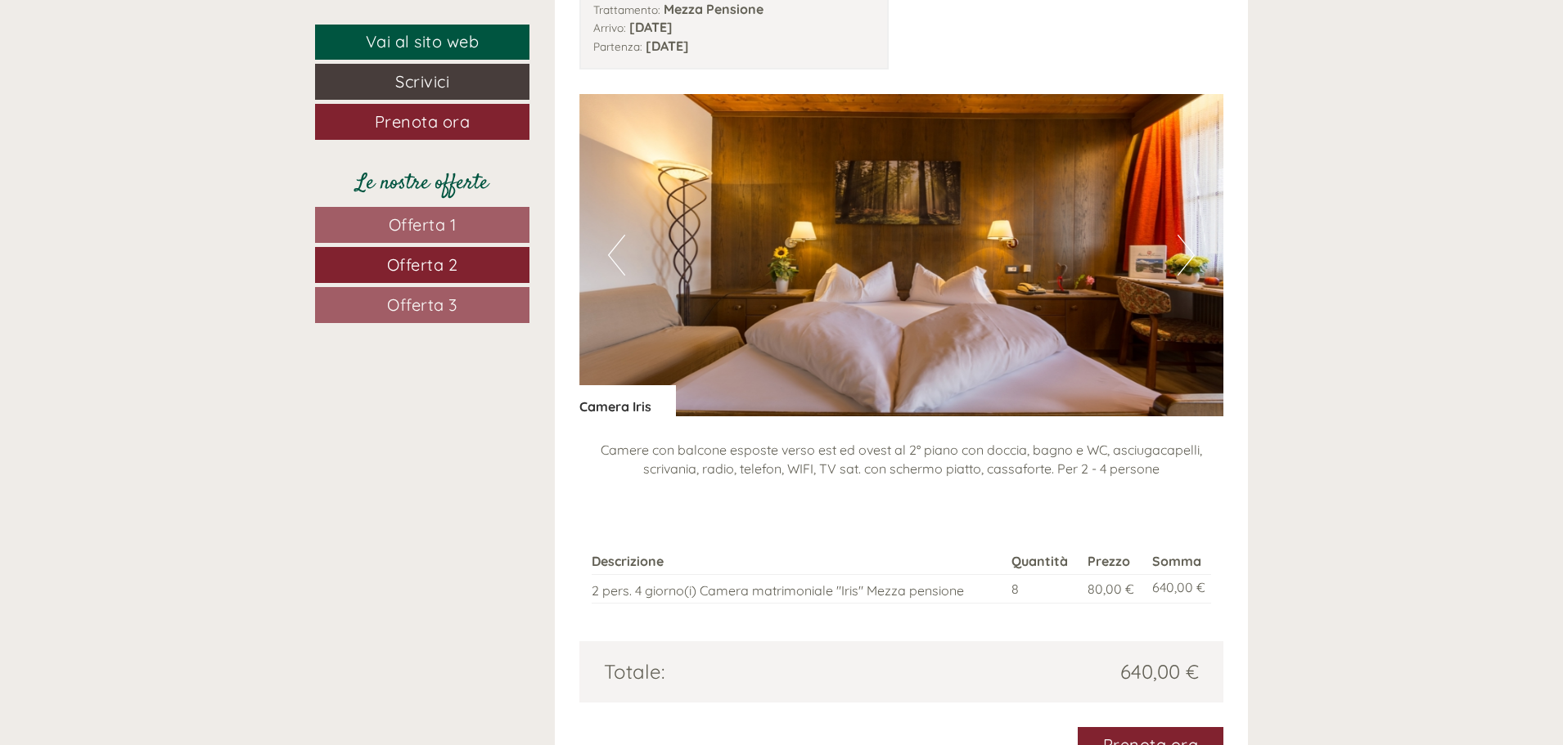
click at [1185, 254] on button "Next" at bounding box center [1185, 255] width 17 height 41
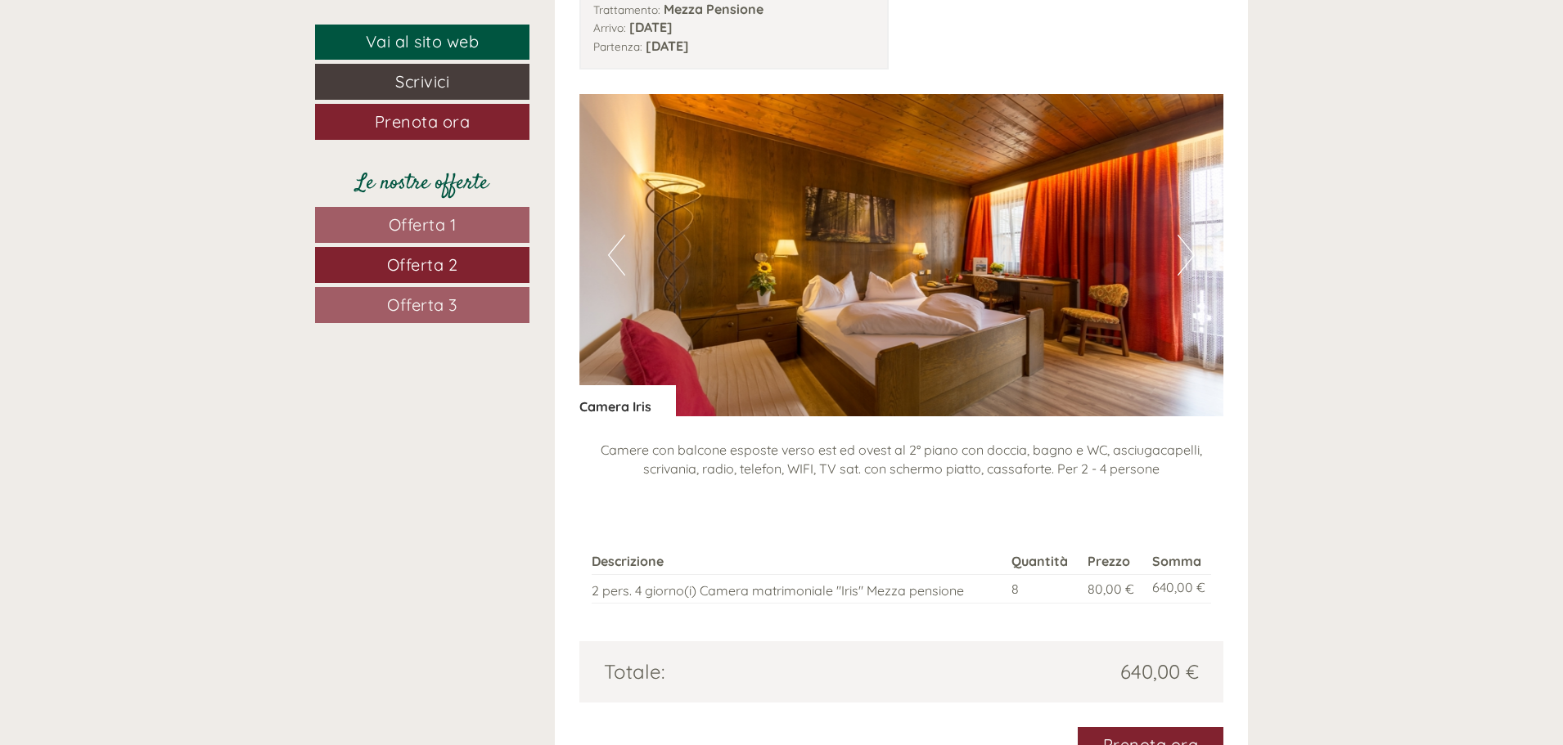
click at [1185, 254] on button "Next" at bounding box center [1185, 255] width 17 height 41
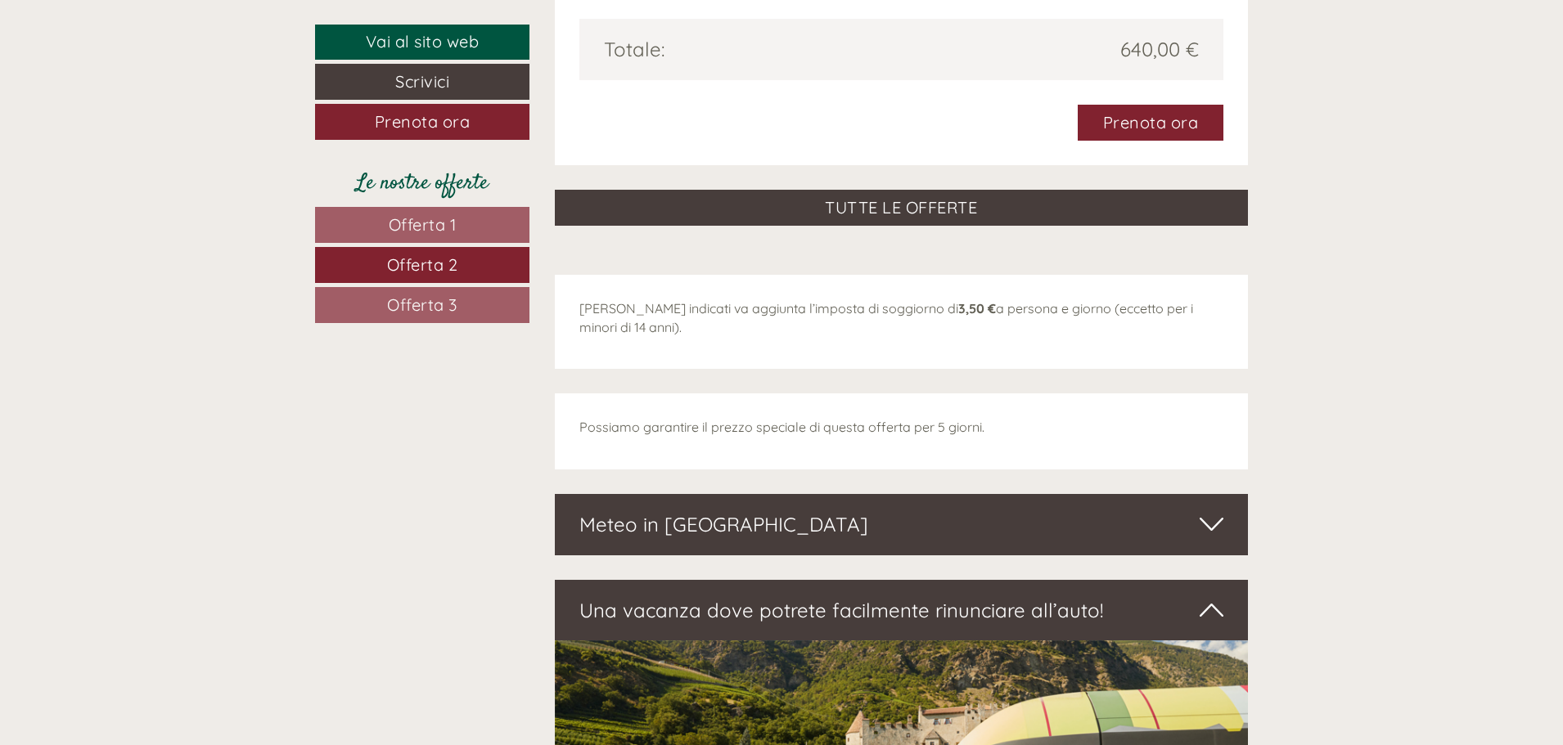
scroll to position [2301, 0]
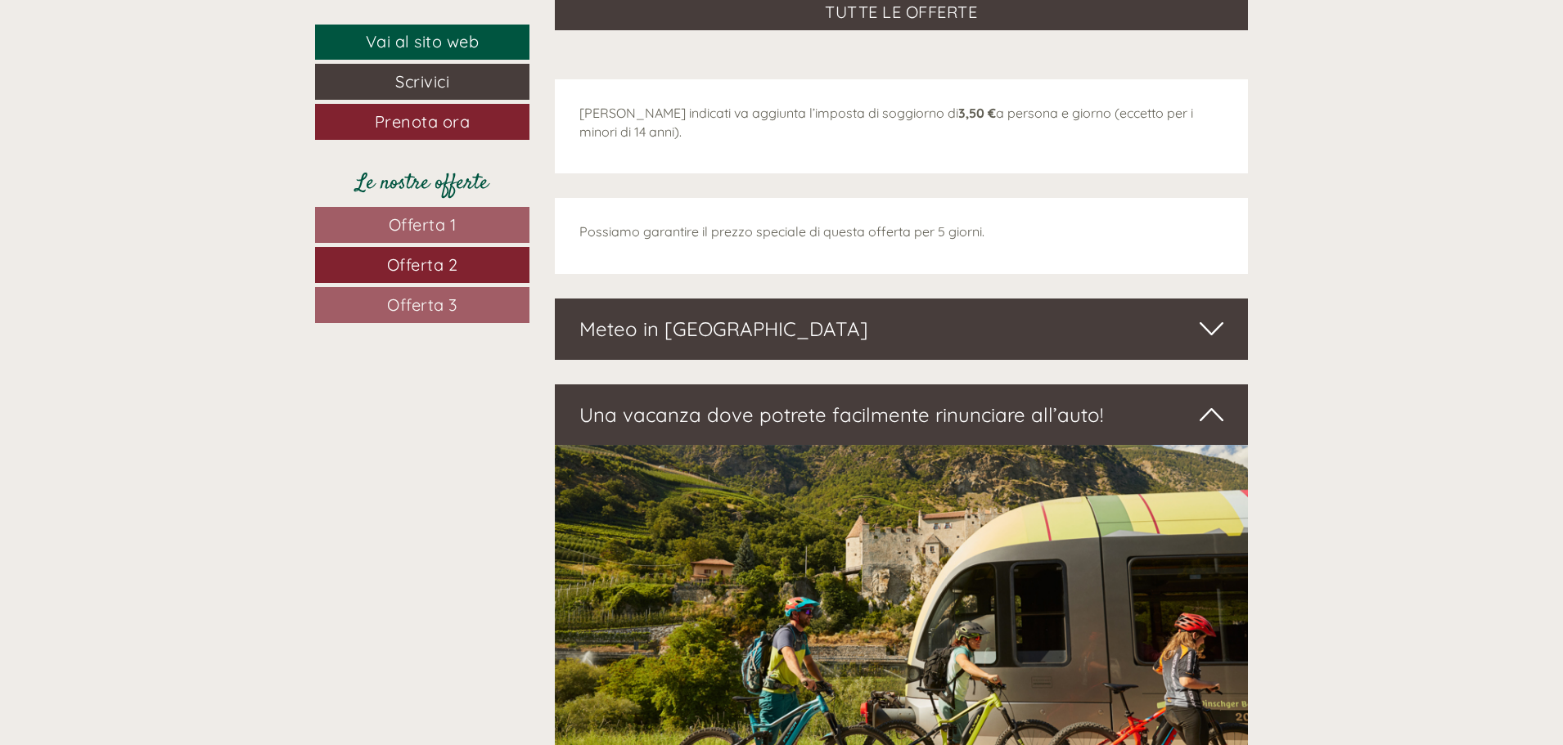
click at [472, 301] on link "Offerta 3" at bounding box center [422, 305] width 214 height 36
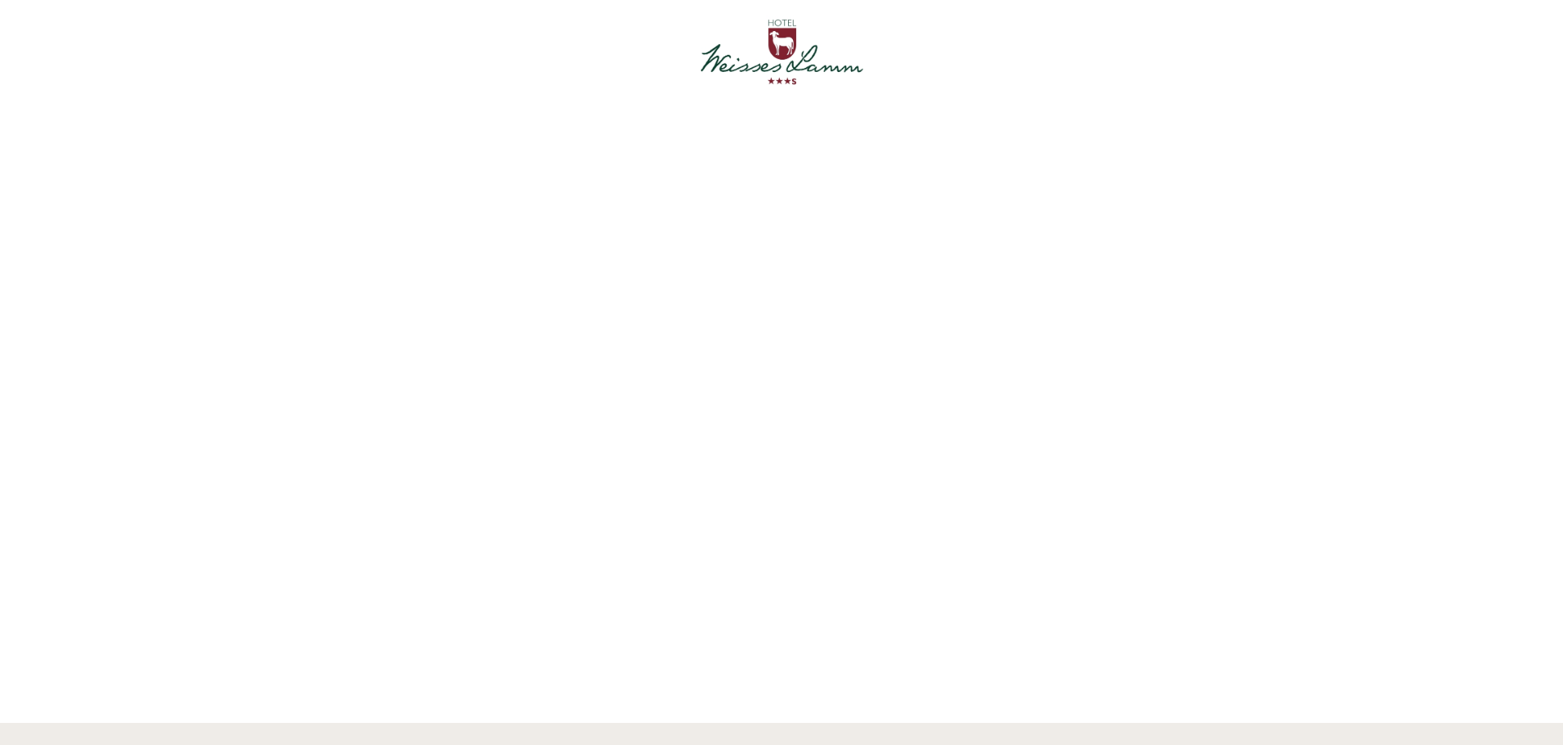
scroll to position [0, 0]
click at [782, 70] on div at bounding box center [781, 61] width 916 height 106
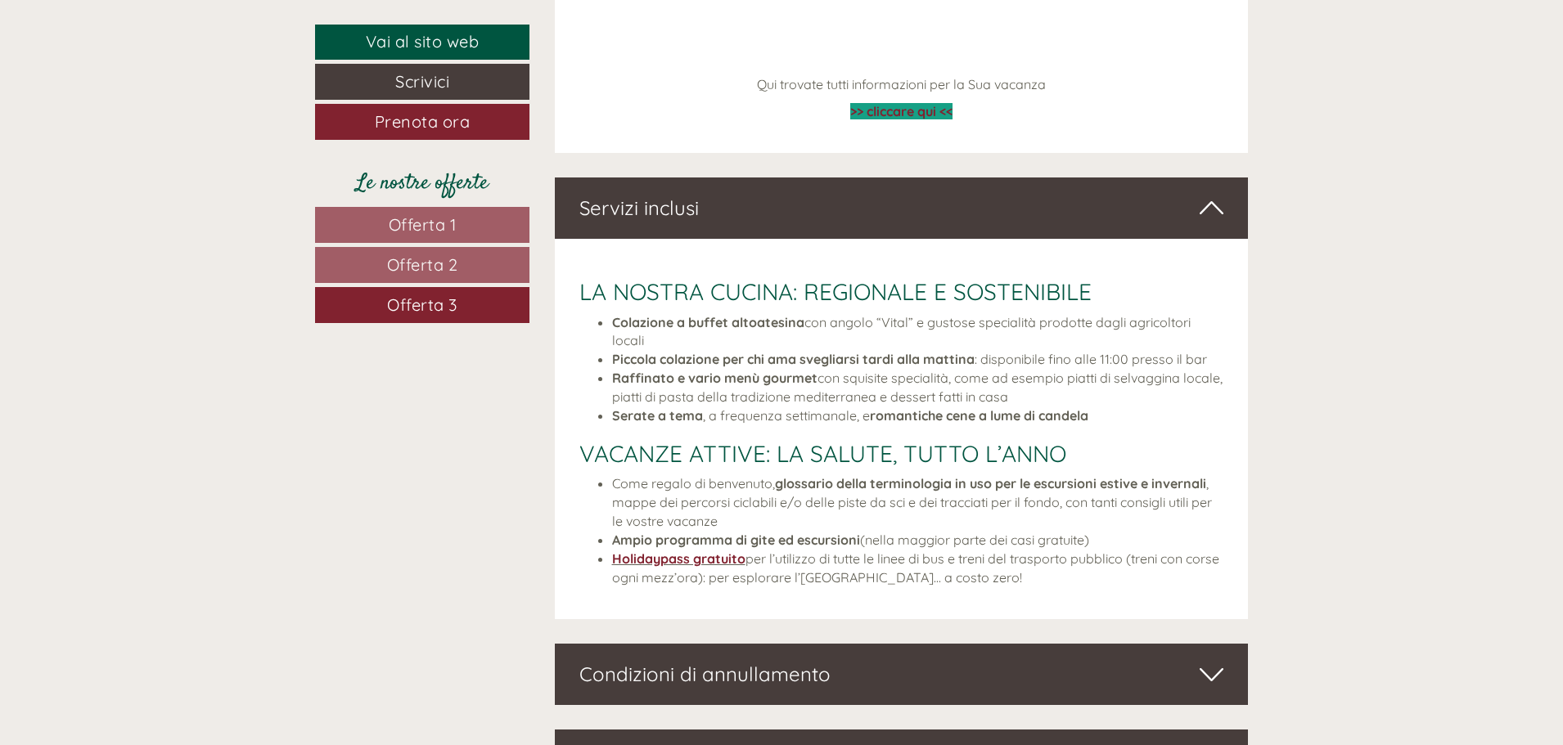
scroll to position [3419, 0]
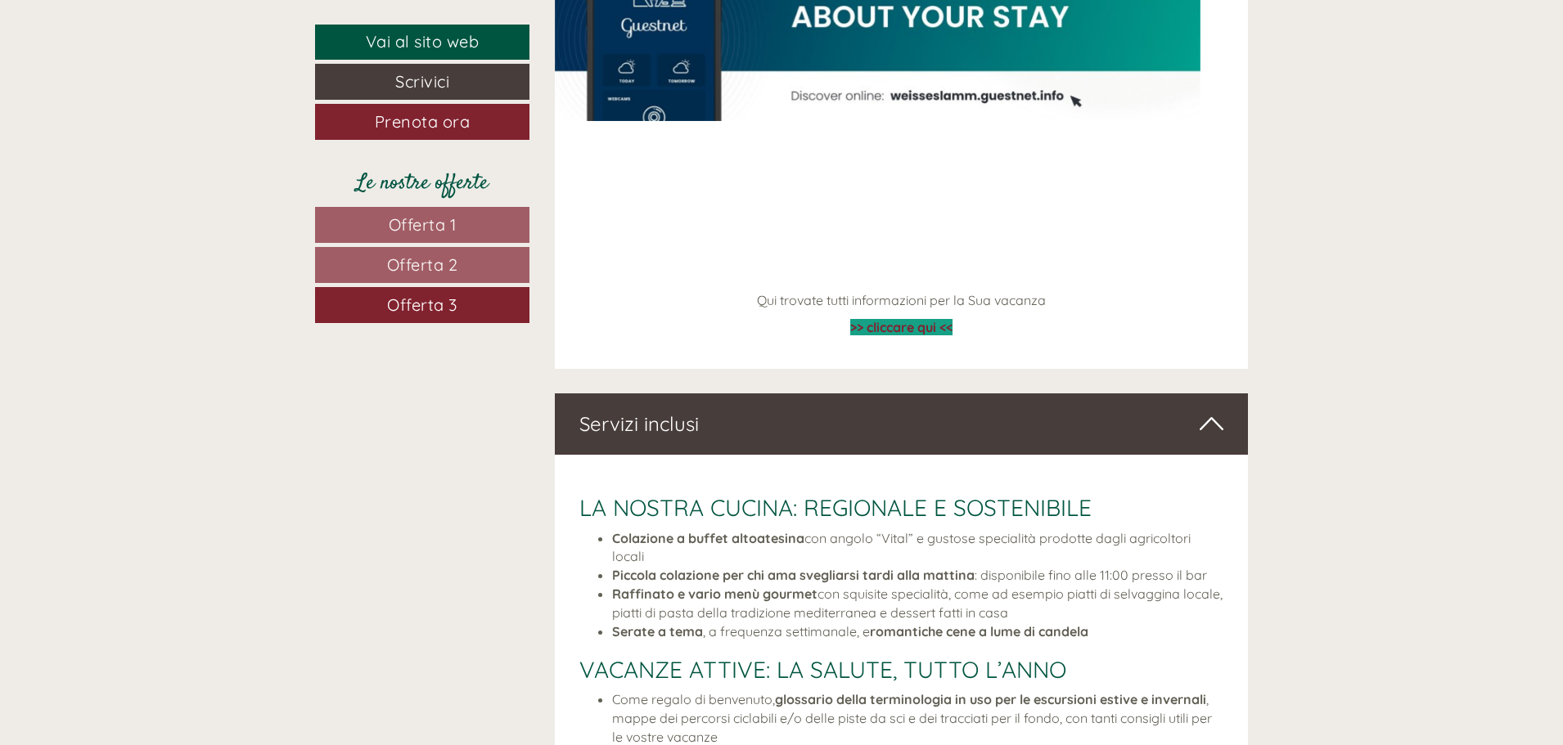
click at [486, 225] on link "Offerta 1" at bounding box center [422, 225] width 214 height 36
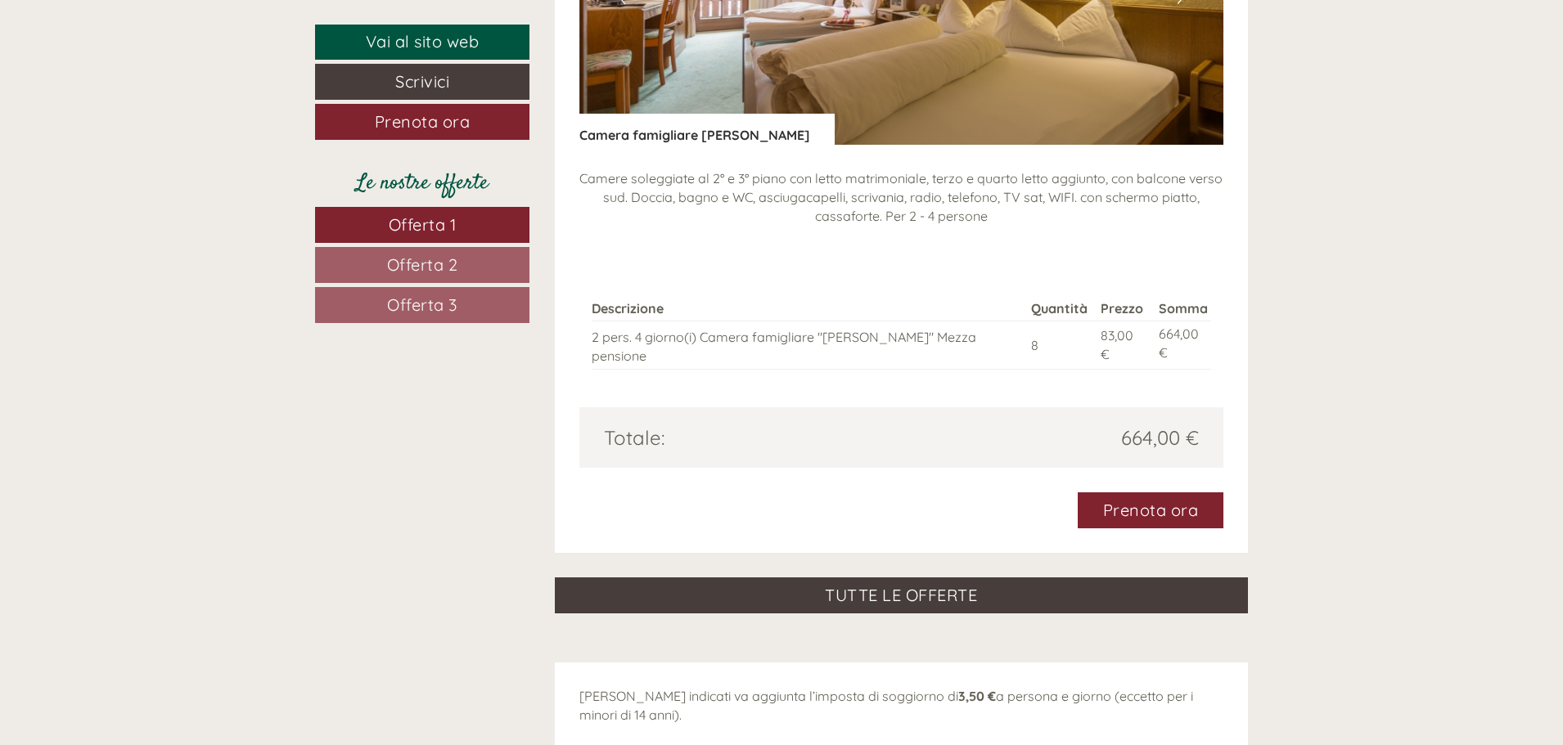
scroll to position [1892, 0]
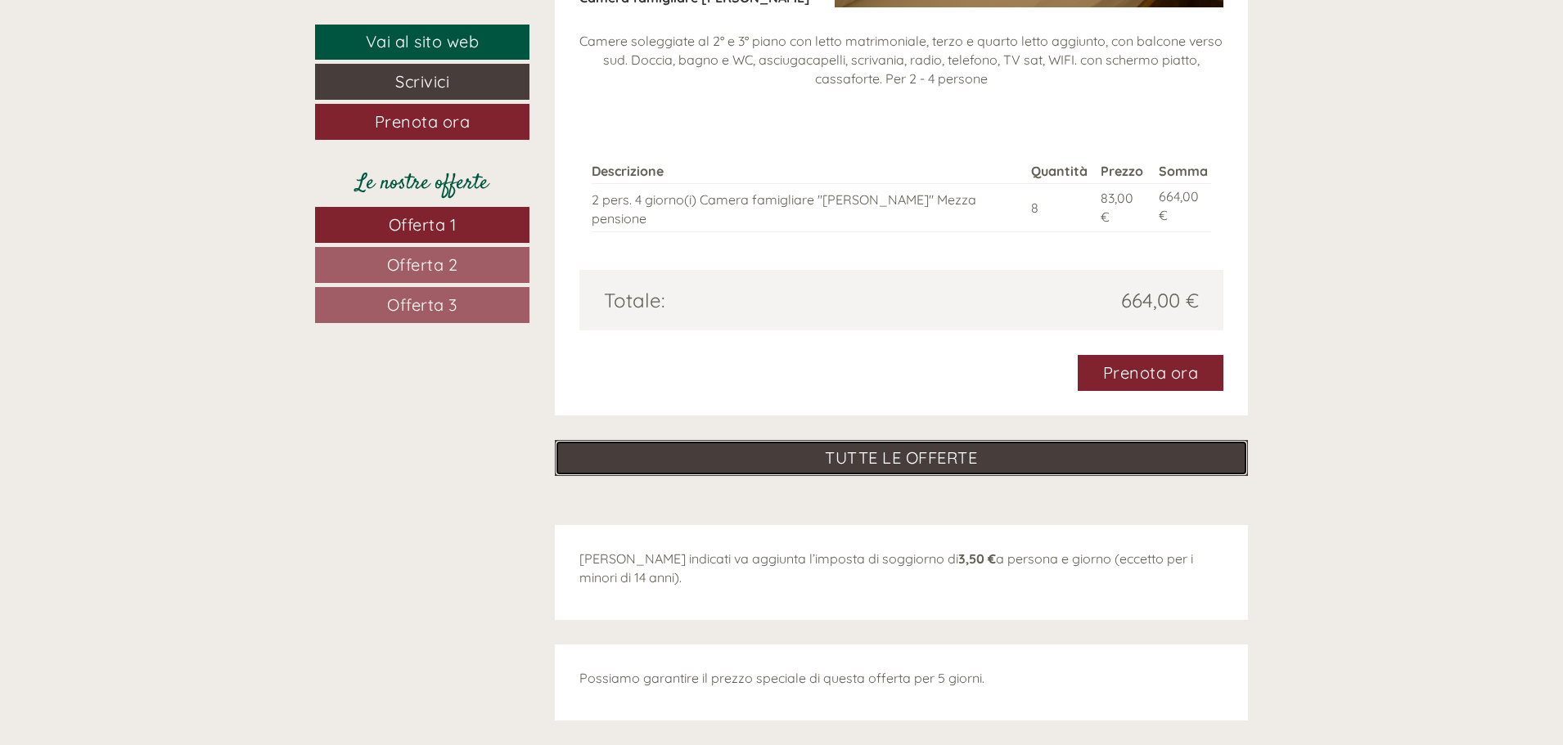
click at [879, 440] on link "TUTTE LE OFFERTE" at bounding box center [902, 458] width 694 height 36
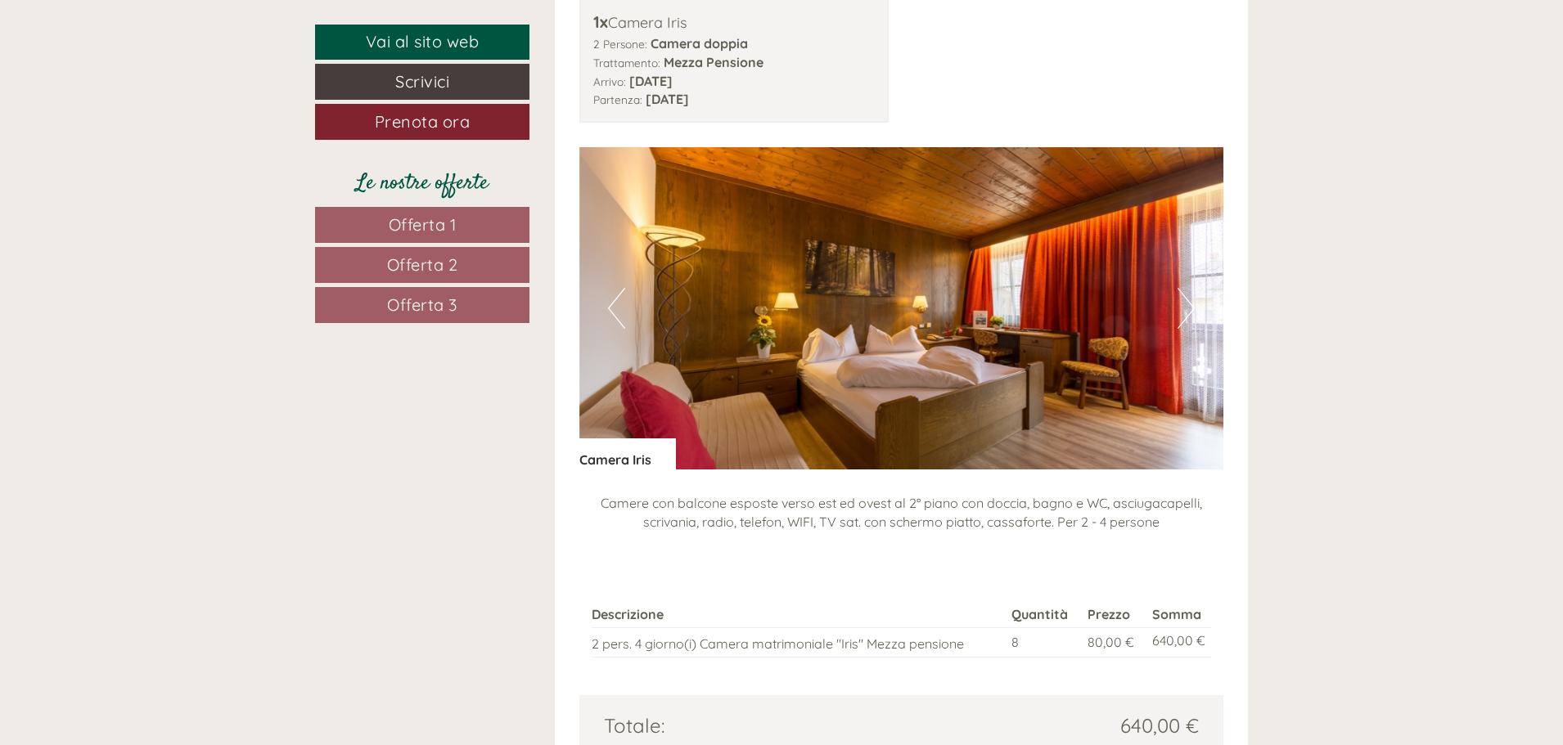
scroll to position [2465, 0]
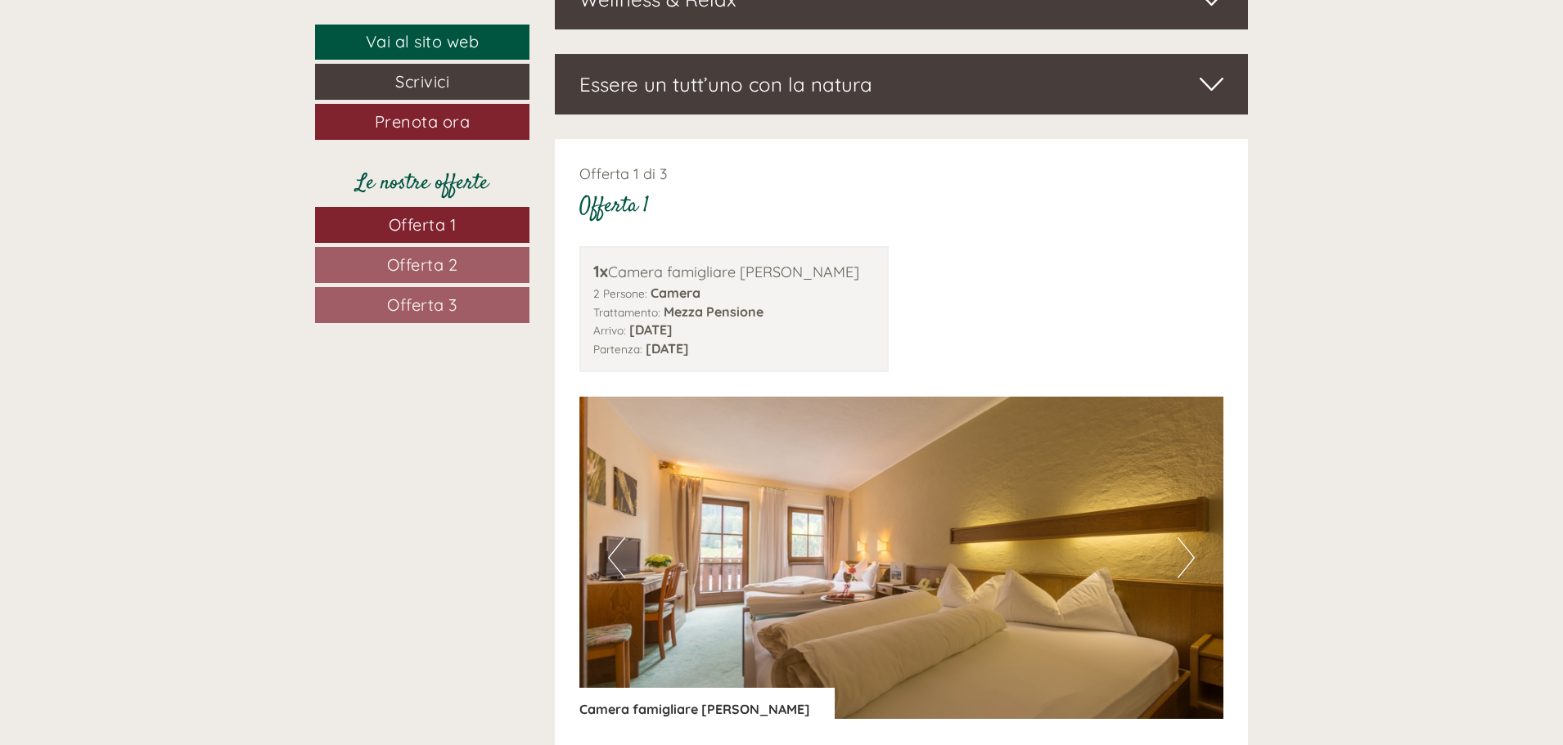
scroll to position [982, 0]
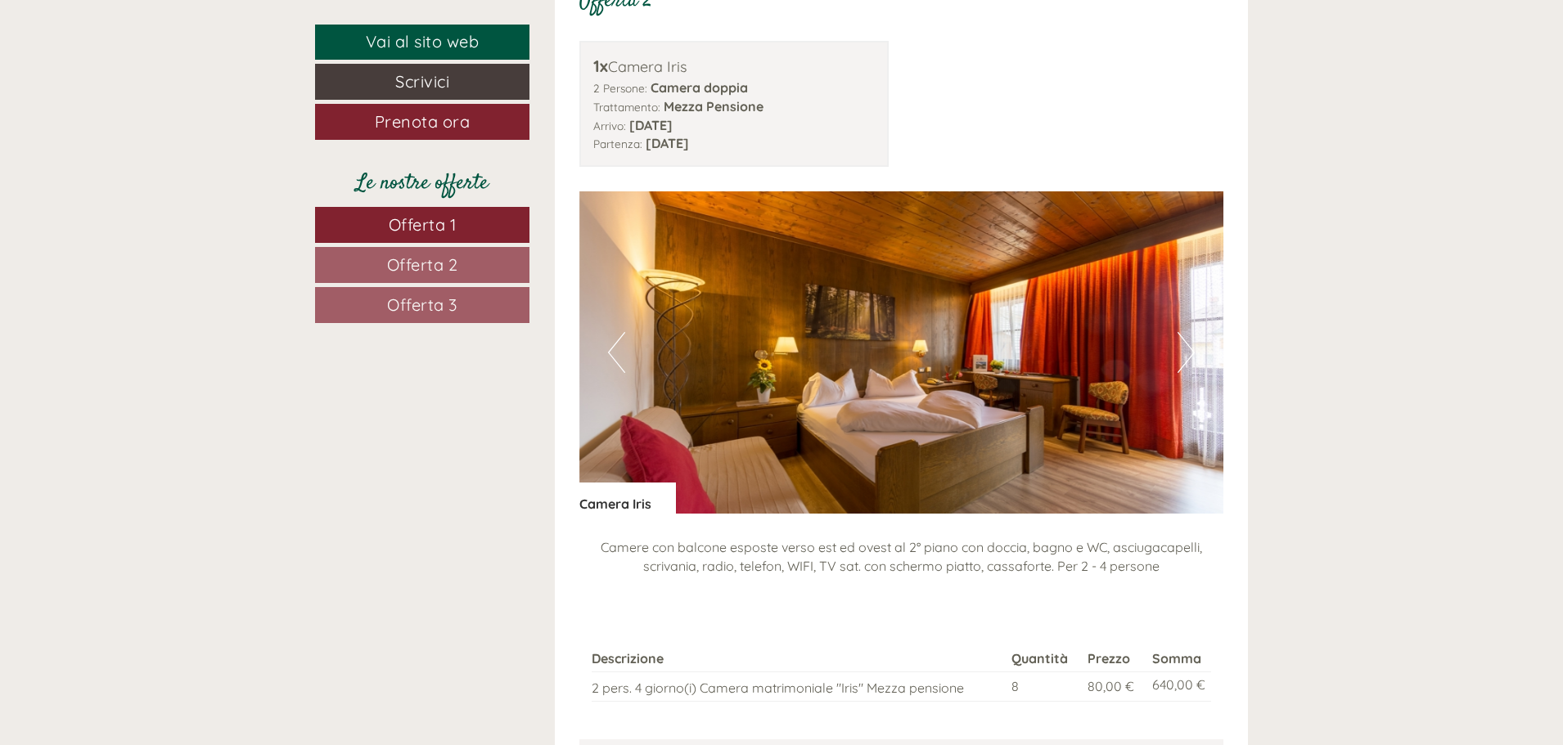
scroll to position [2618, 0]
